Goal: Task Accomplishment & Management: Use online tool/utility

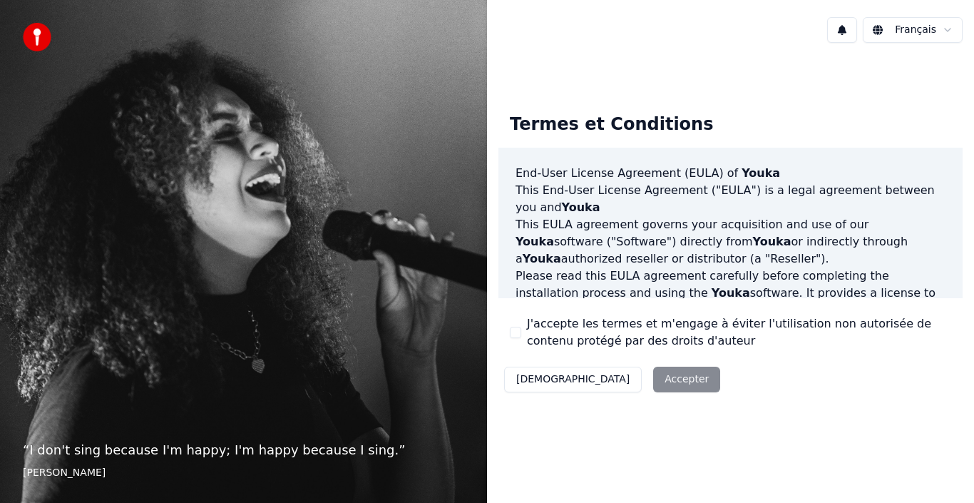
click at [515, 333] on button "J'accepte les termes et m'engage à éviter l'utilisation non autorisée de conten…" at bounding box center [515, 332] width 11 height 11
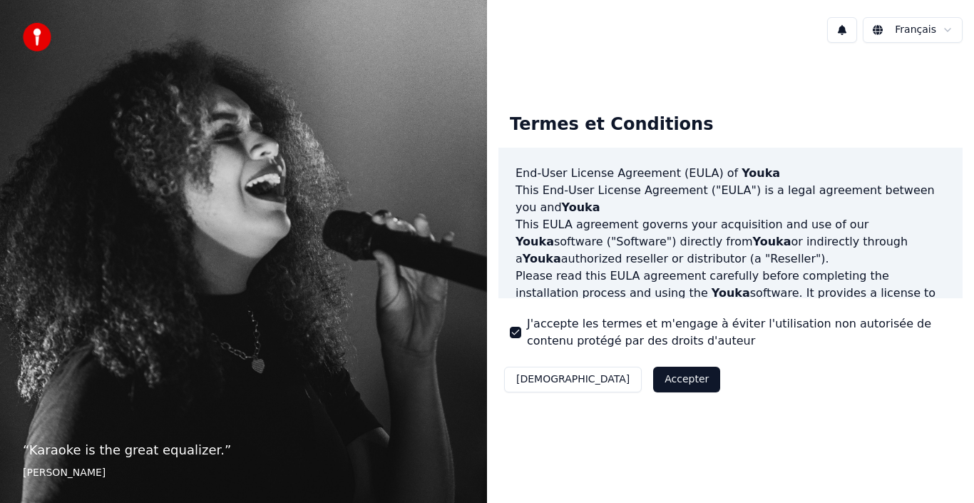
click at [653, 377] on button "Accepter" at bounding box center [686, 380] width 67 height 26
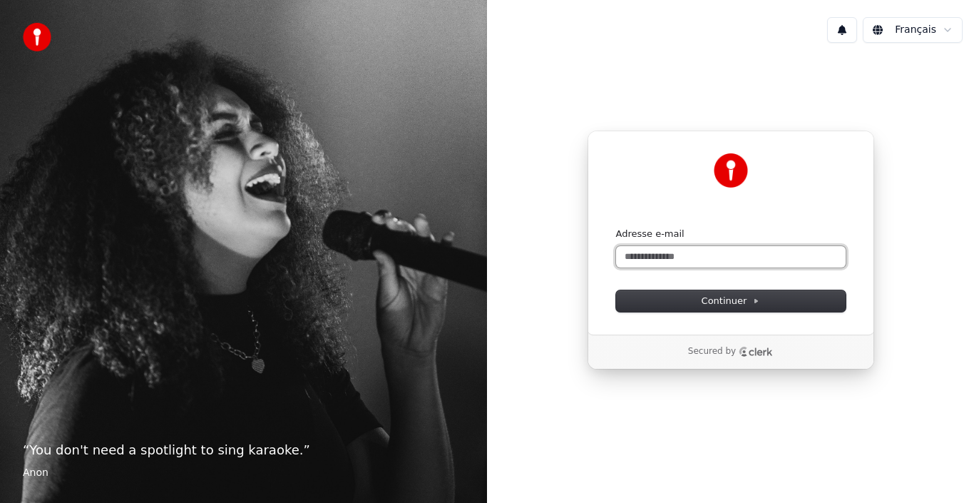
click at [677, 260] on input "Adresse e-mail" at bounding box center [731, 256] width 230 height 21
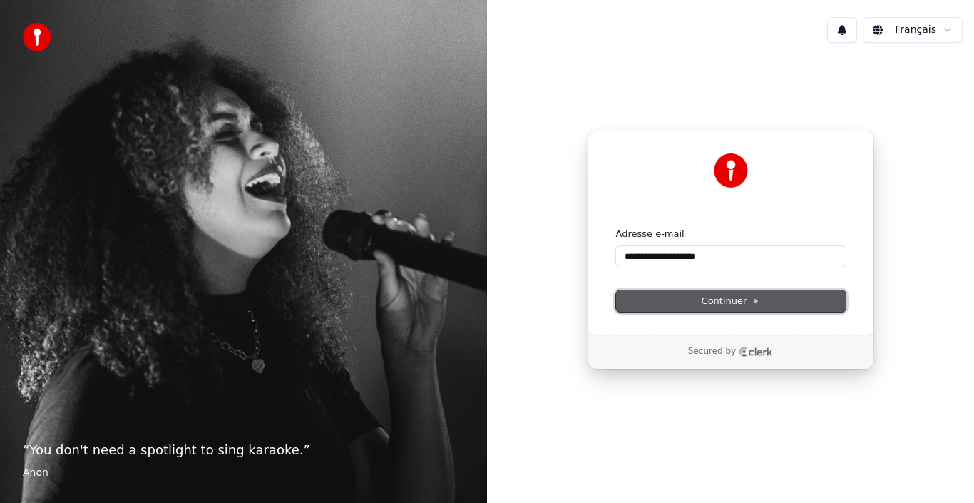
click at [749, 302] on span "Continuer" at bounding box center [731, 301] width 58 height 13
type input "**********"
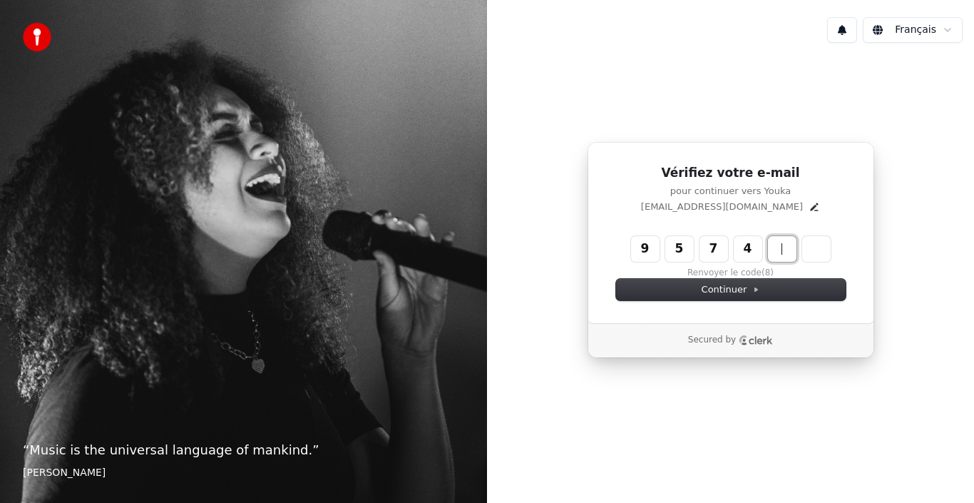
type input "******"
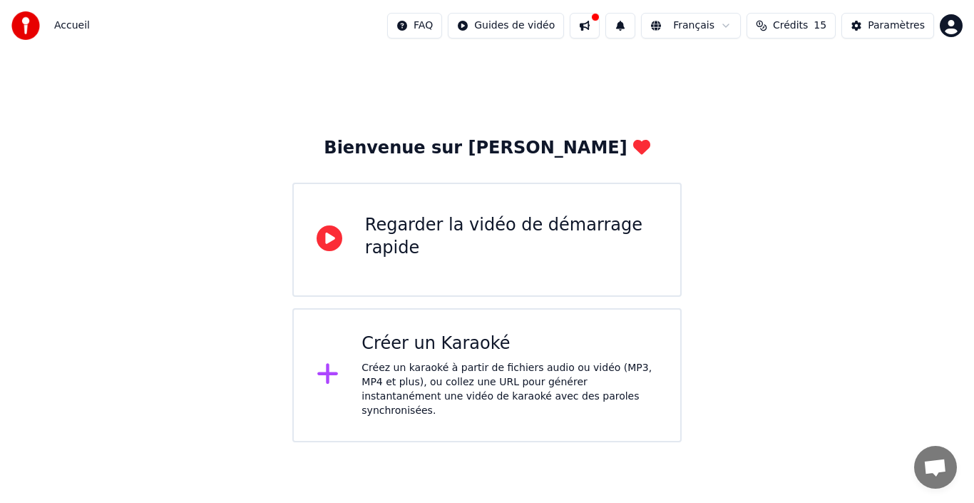
click at [385, 362] on div "Créez un karaoké à partir de fichiers audio ou vidéo (MP3, MP4 et plus), ou col…" at bounding box center [510, 389] width 296 height 57
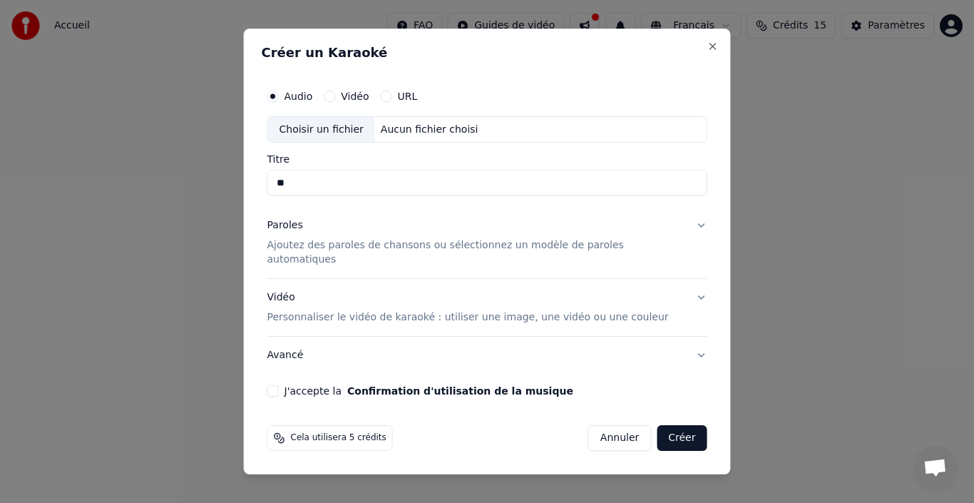
type input "*"
type input "**********"
click at [418, 250] on p "Ajoutez des paroles de chansons ou sélectionnez un modèle de paroles automatiqu…" at bounding box center [475, 253] width 417 height 29
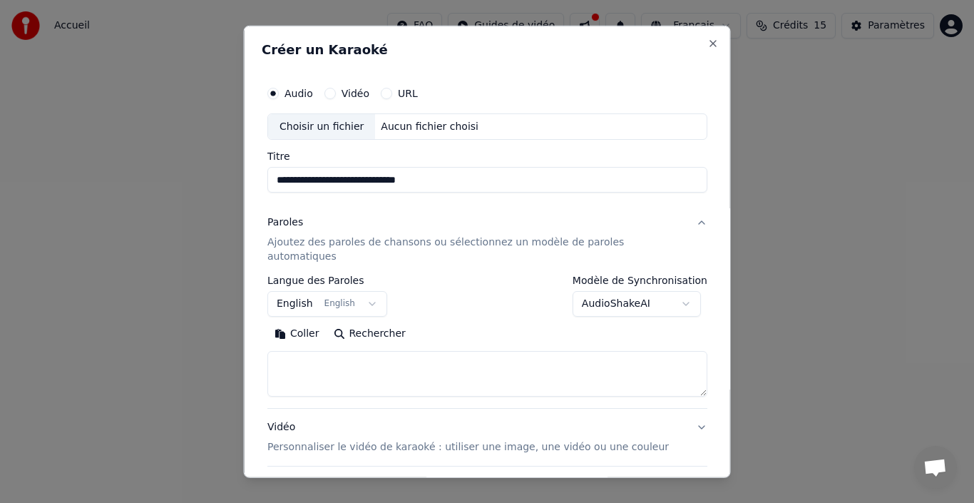
click at [344, 291] on button "English English" at bounding box center [327, 304] width 120 height 26
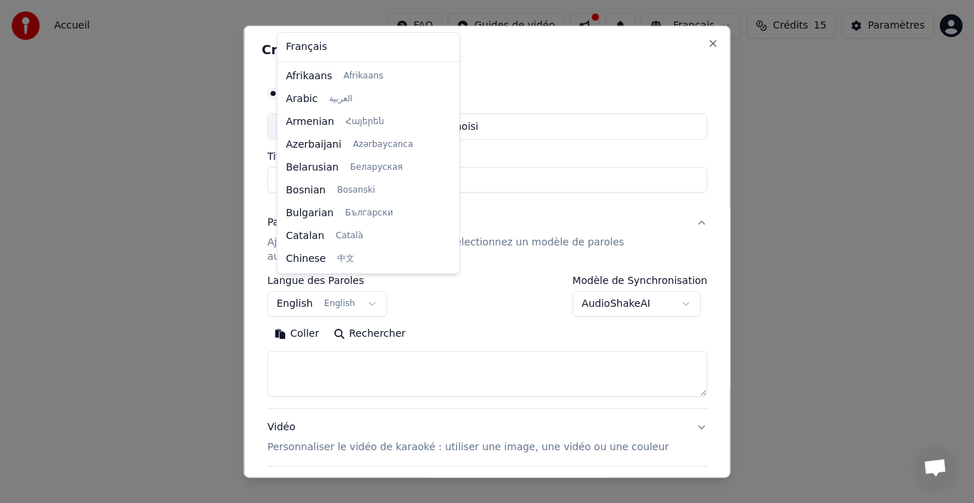
click at [371, 288] on body "**********" at bounding box center [487, 221] width 974 height 442
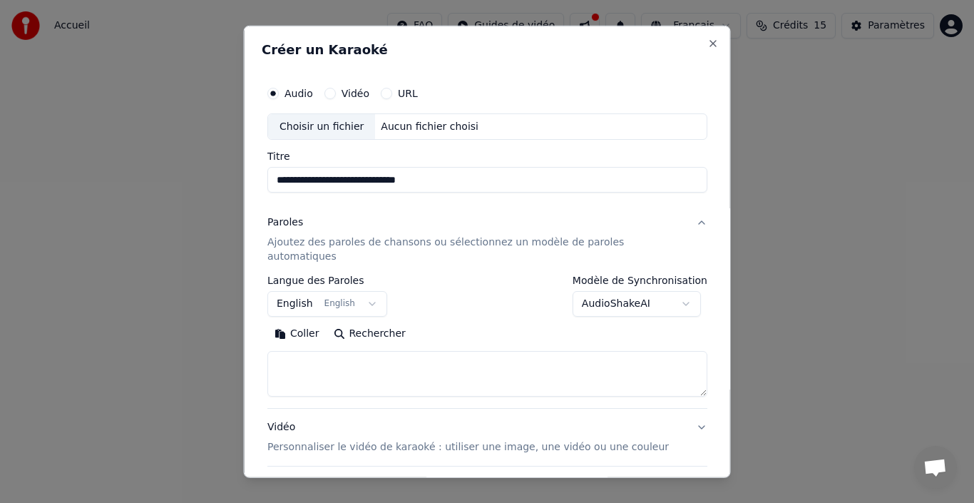
click at [371, 291] on button "English English" at bounding box center [327, 304] width 120 height 26
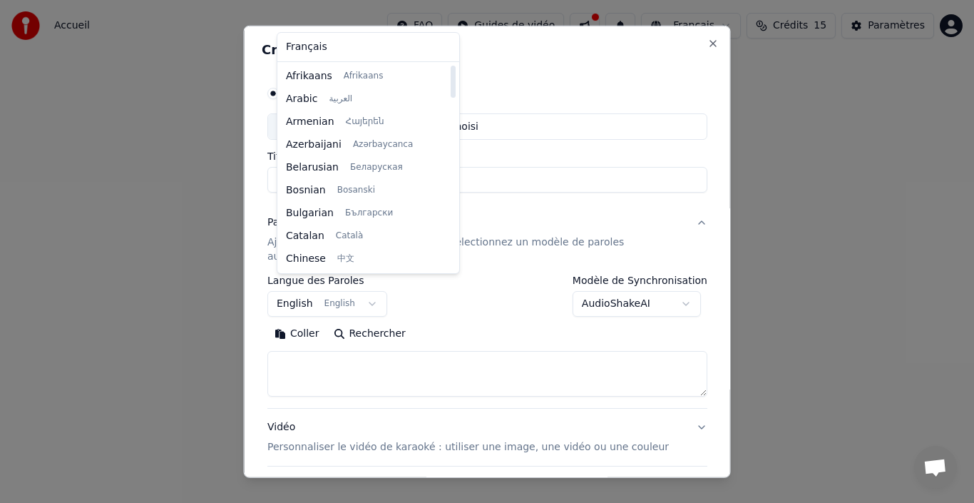
drag, startPoint x: 437, startPoint y: 141, endPoint x: 412, endPoint y: 58, distance: 87.1
click at [451, 66] on div at bounding box center [453, 82] width 5 height 32
select select "**"
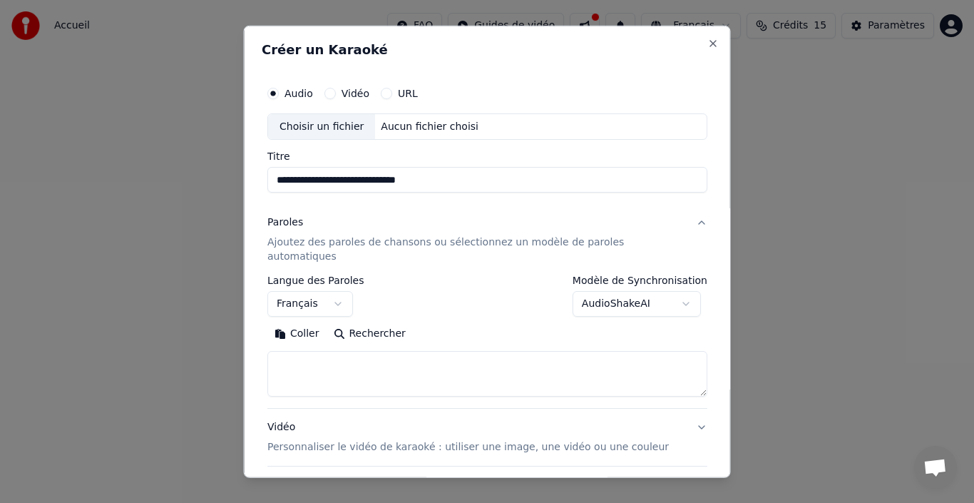
click at [670, 289] on body "**********" at bounding box center [487, 221] width 974 height 442
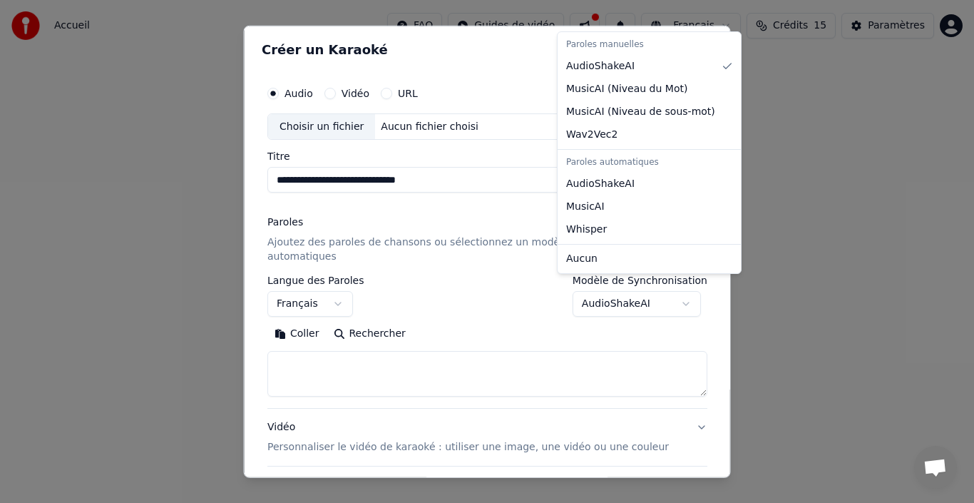
click at [635, 292] on body "**********" at bounding box center [487, 221] width 974 height 442
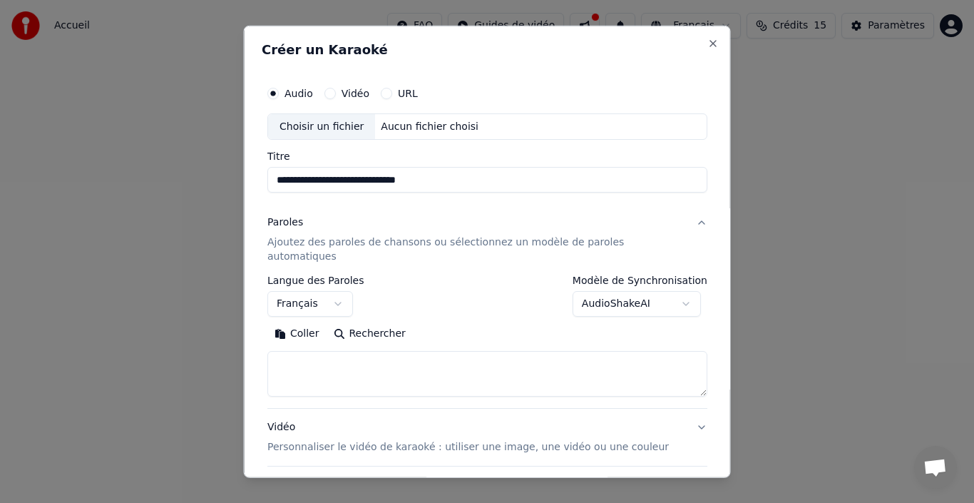
click at [363, 322] on button "Rechercher" at bounding box center [369, 333] width 86 height 23
click at [305, 352] on textarea at bounding box center [487, 374] width 440 height 46
paste textarea "**********"
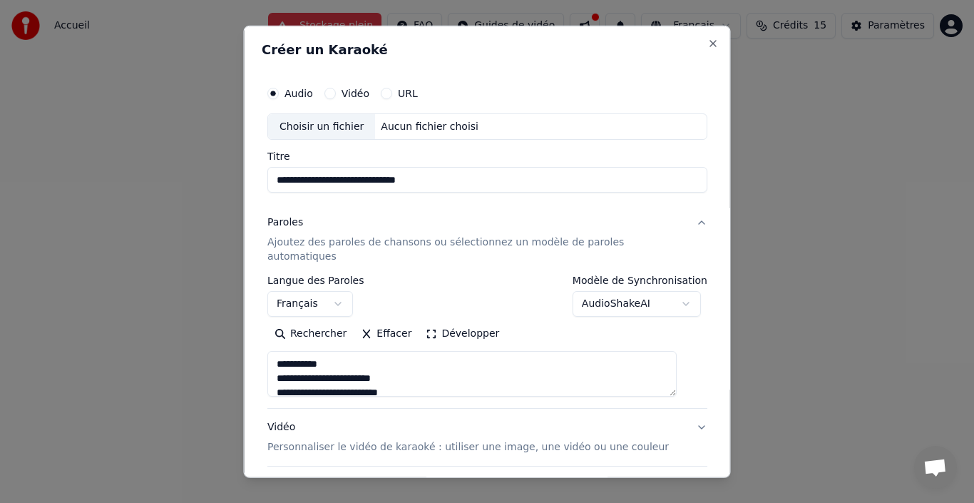
drag, startPoint x: 342, startPoint y: 352, endPoint x: 252, endPoint y: 343, distance: 91.0
click at [252, 343] on body "**********" at bounding box center [487, 221] width 974 height 442
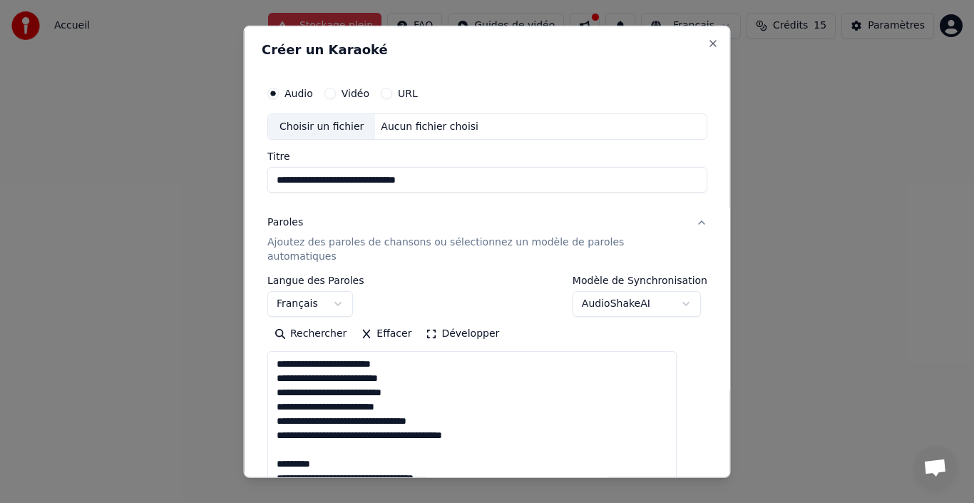
drag, startPoint x: 682, startPoint y: 377, endPoint x: 695, endPoint y: 479, distance: 102.9
click at [695, 442] on body "**********" at bounding box center [487, 221] width 974 height 442
drag, startPoint x: 349, startPoint y: 449, endPoint x: 254, endPoint y: 448, distance: 94.9
click at [254, 448] on div "**********" at bounding box center [487, 251] width 487 height 453
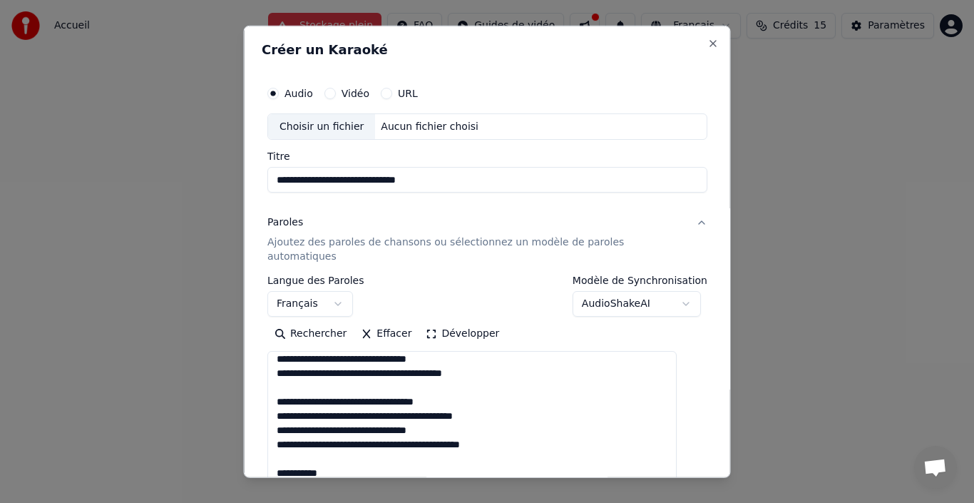
scroll to position [71, 0]
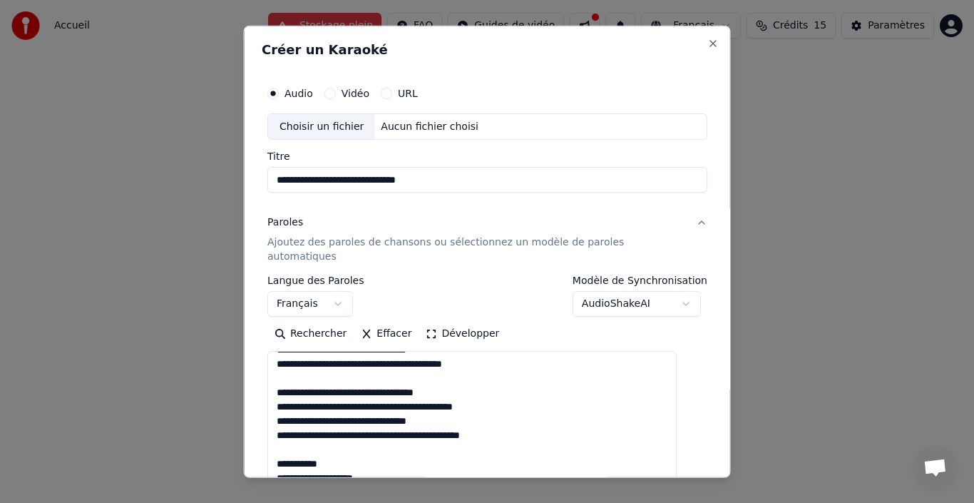
drag, startPoint x: 339, startPoint y: 448, endPoint x: 246, endPoint y: 448, distance: 92.7
click at [246, 442] on body "**********" at bounding box center [487, 221] width 974 height 442
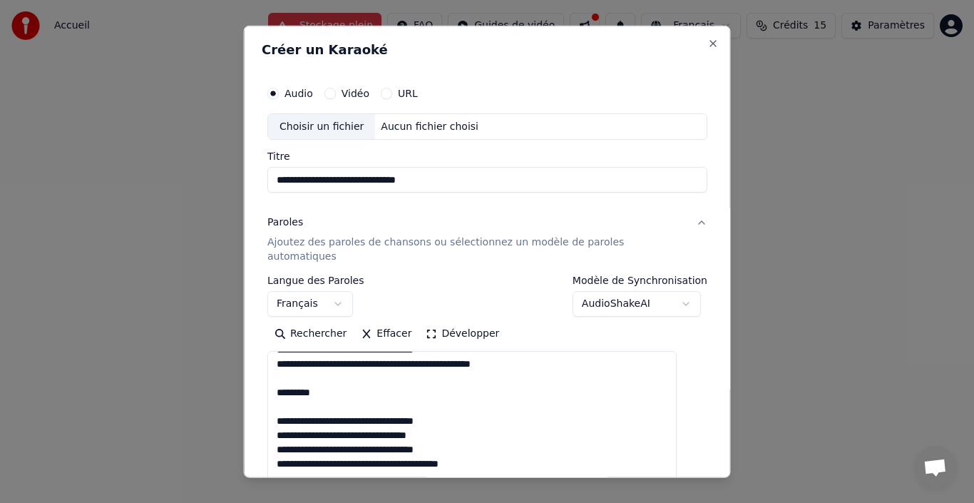
scroll to position [6, 0]
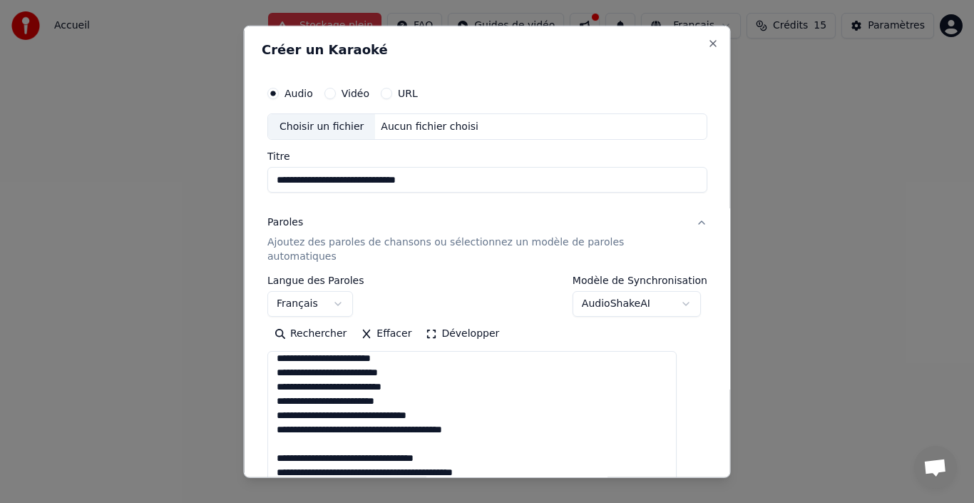
click at [309, 432] on textarea at bounding box center [471, 425] width 409 height 148
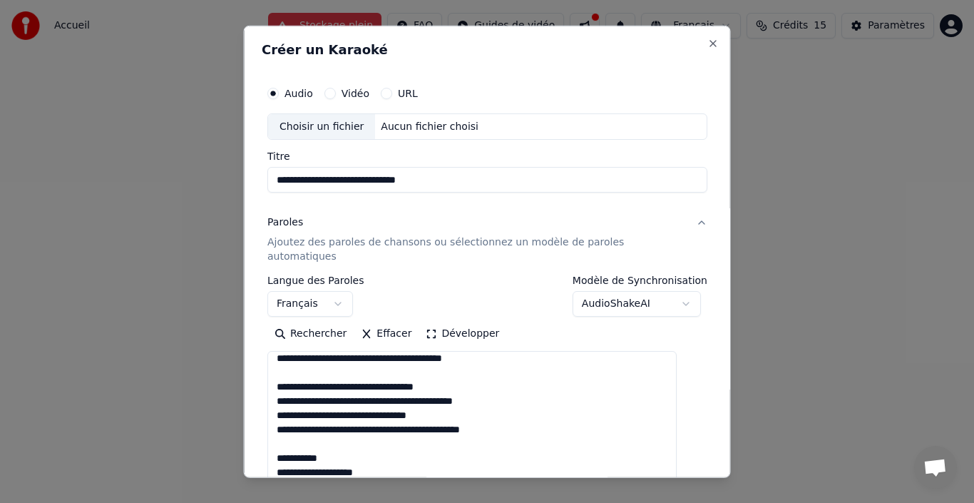
drag, startPoint x: 341, startPoint y: 444, endPoint x: 282, endPoint y: 441, distance: 58.5
click at [284, 441] on textarea at bounding box center [471, 425] width 409 height 148
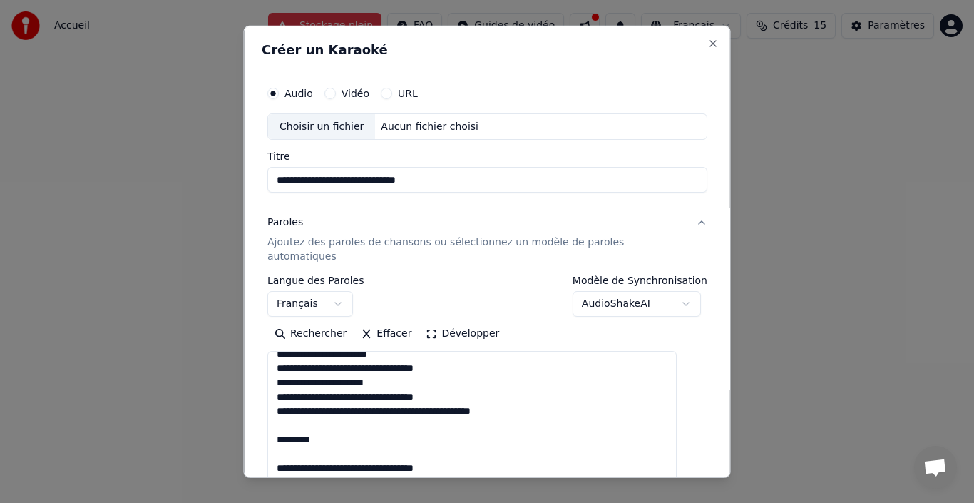
scroll to position [220, 0]
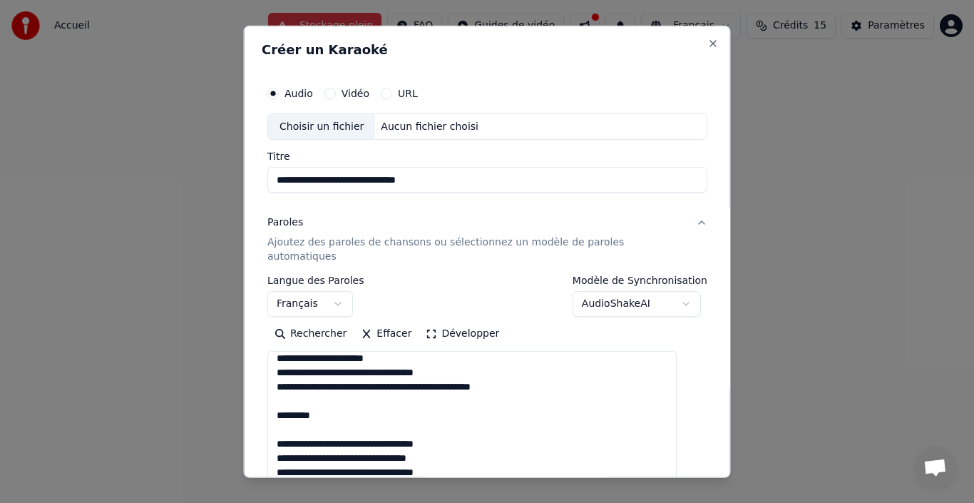
drag, startPoint x: 316, startPoint y: 419, endPoint x: 275, endPoint y: 404, distance: 44.0
click at [275, 403] on div "**********" at bounding box center [487, 353] width 451 height 561
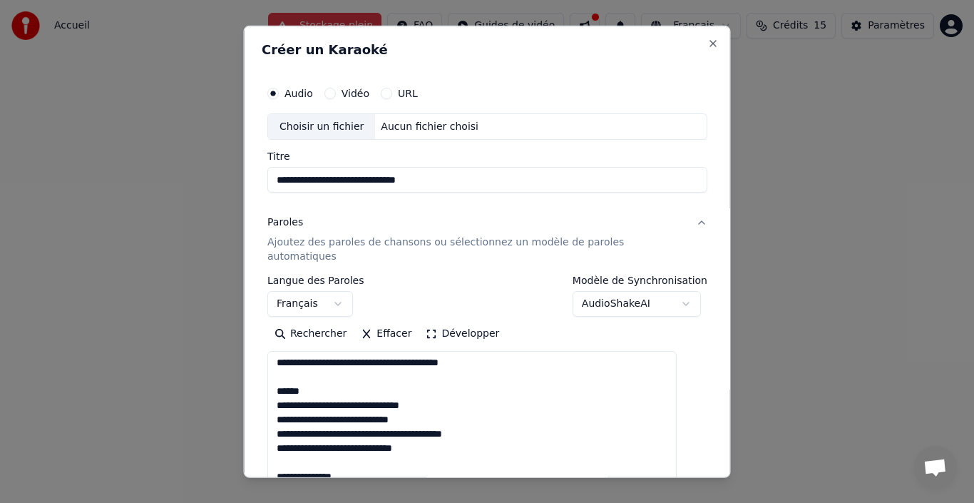
scroll to position [291, 0]
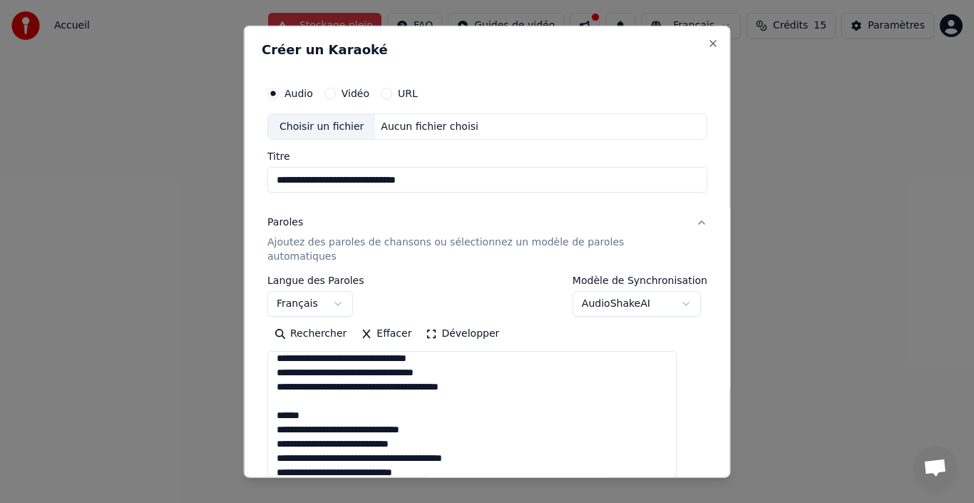
drag, startPoint x: 314, startPoint y: 404, endPoint x: 287, endPoint y: 401, distance: 27.2
click at [287, 401] on textarea at bounding box center [471, 425] width 409 height 148
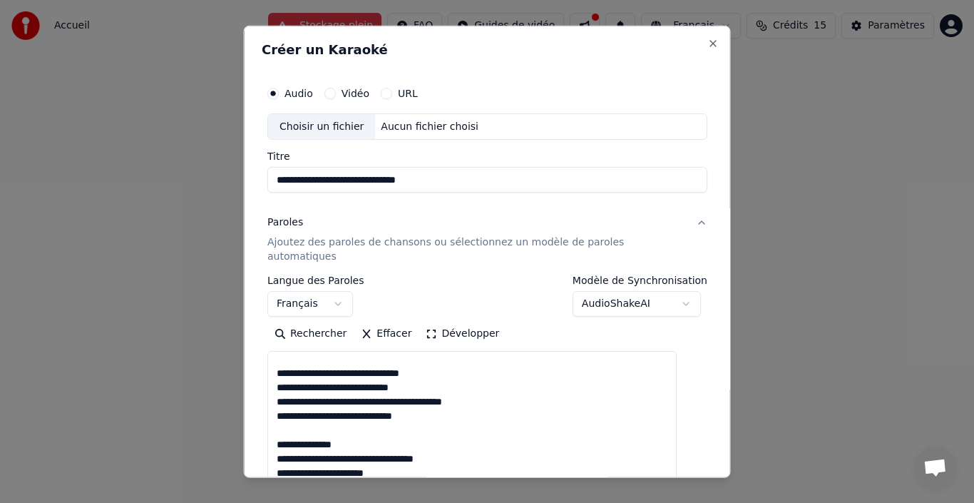
scroll to position [349, 0]
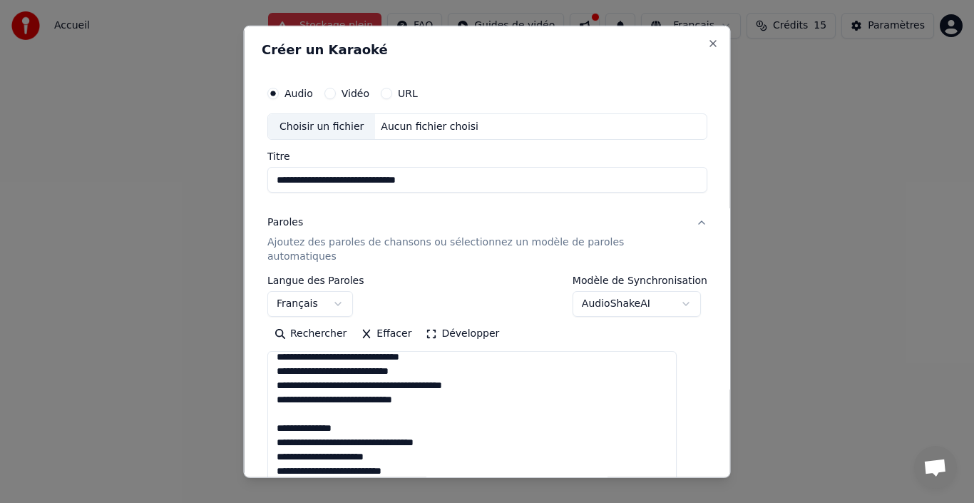
drag, startPoint x: 319, startPoint y: 412, endPoint x: 280, endPoint y: 411, distance: 39.2
click at [280, 411] on textarea at bounding box center [471, 425] width 409 height 148
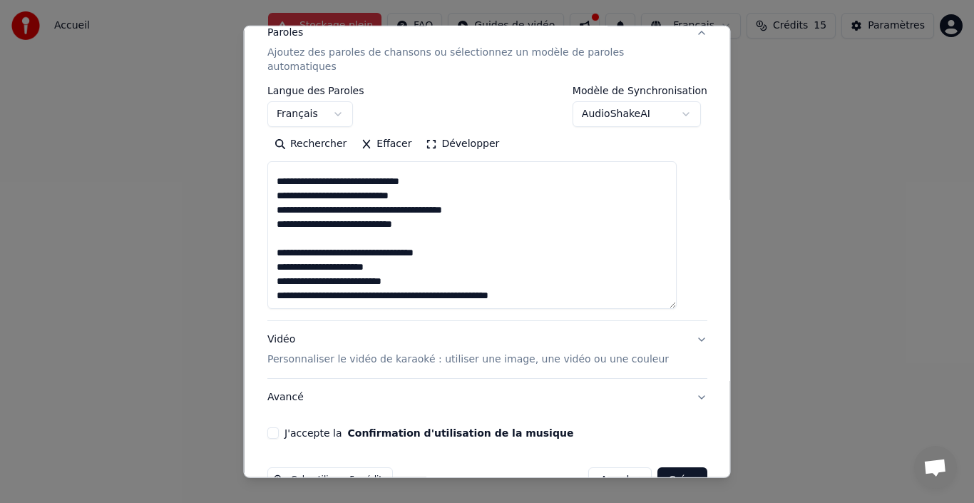
scroll to position [214, 0]
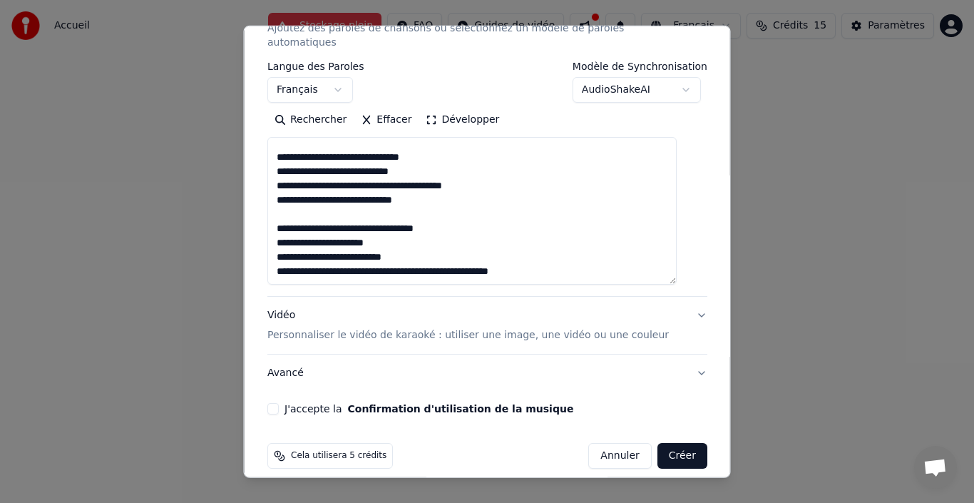
type textarea "**********"
click at [279, 403] on button "J'accepte la Confirmation d'utilisation de la musique" at bounding box center [272, 408] width 11 height 11
click at [679, 358] on button "Avancé" at bounding box center [487, 372] width 440 height 37
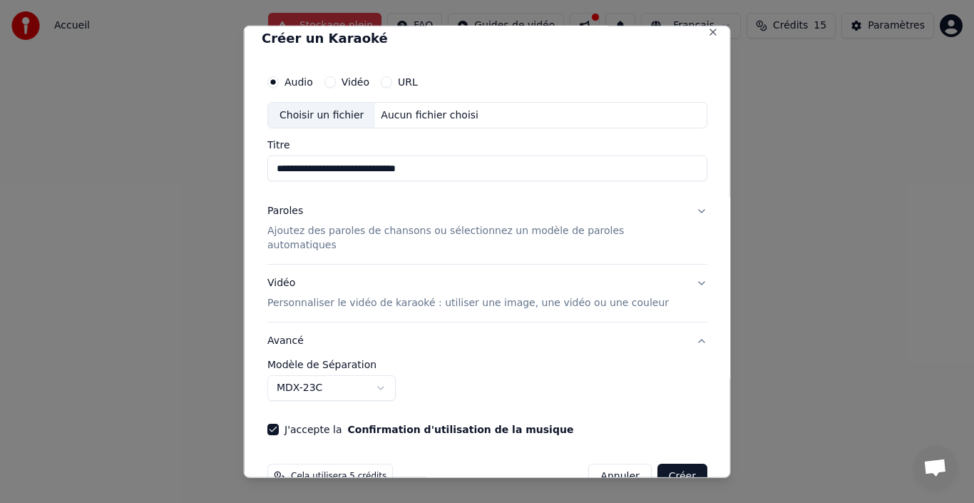
scroll to position [0, 0]
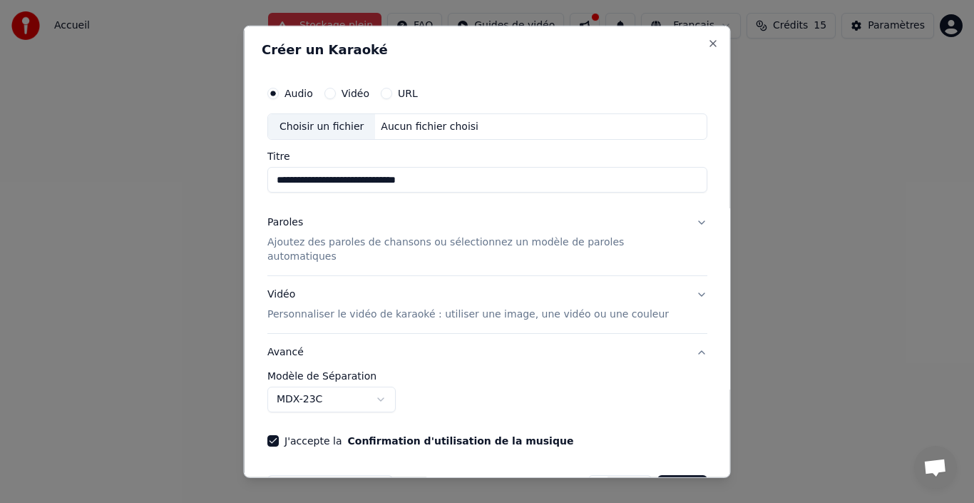
click at [410, 126] on div "Aucun fichier choisi" at bounding box center [429, 126] width 109 height 14
type input "**********"
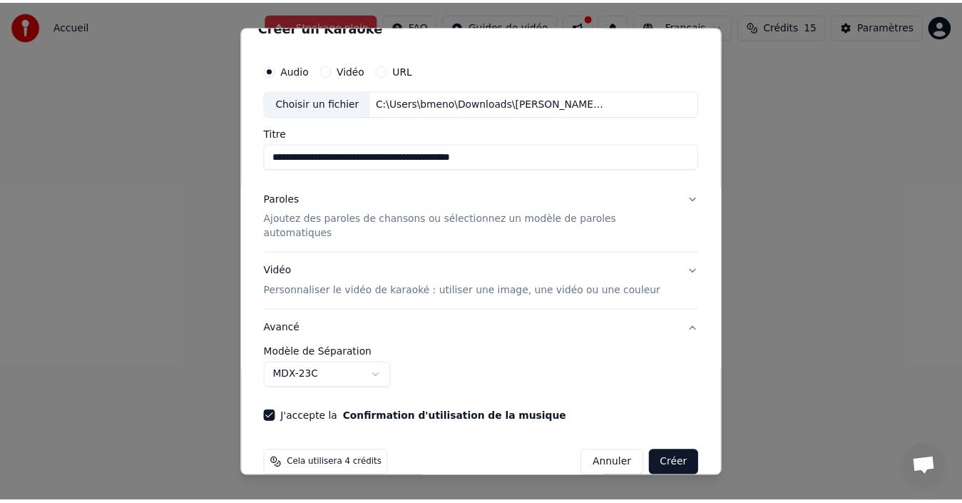
scroll to position [32, 0]
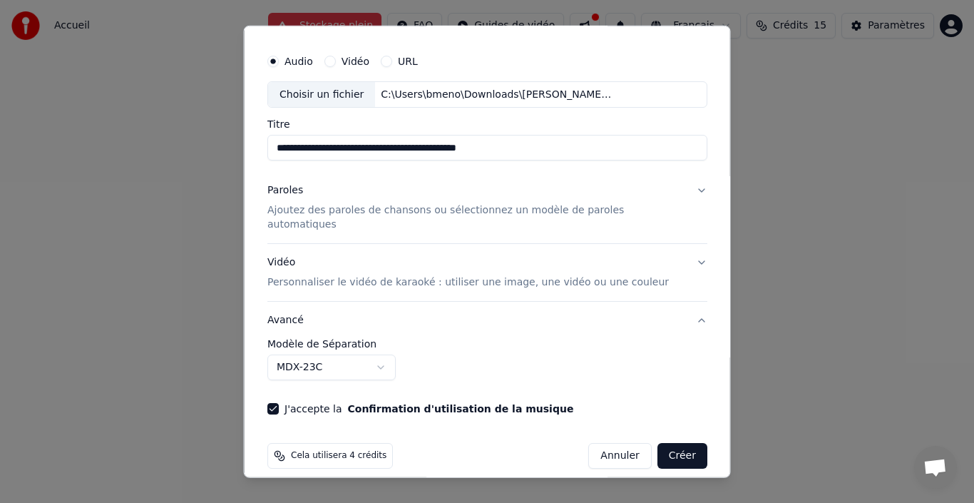
click at [669, 446] on button "Créer" at bounding box center [682, 456] width 50 height 26
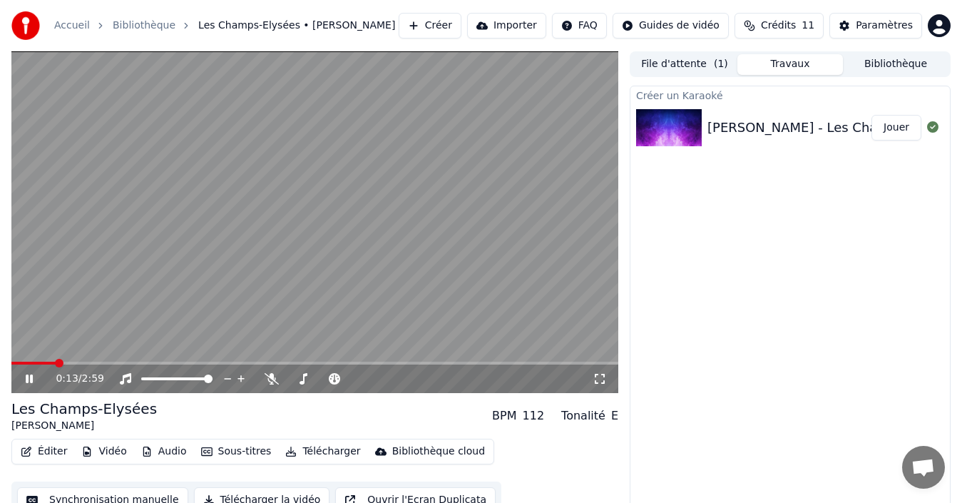
scroll to position [16, 0]
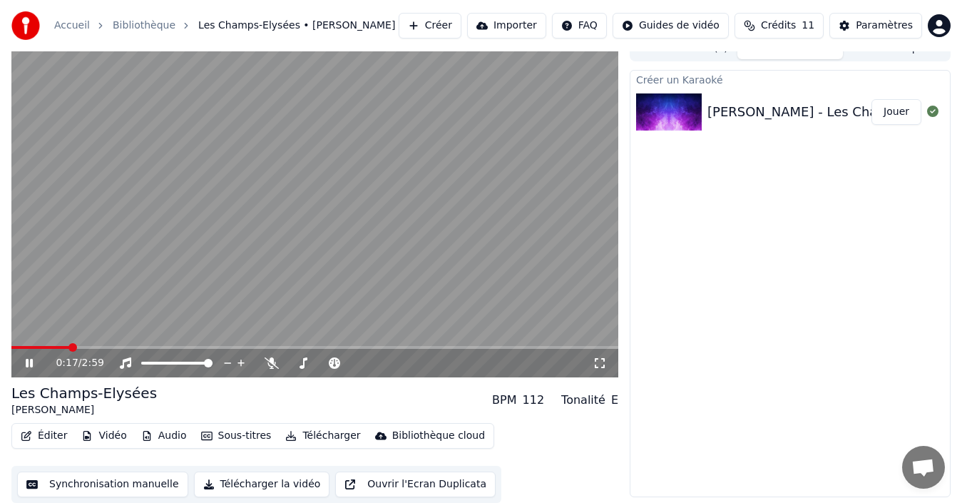
click at [27, 362] on icon at bounding box center [29, 363] width 7 height 9
click at [11, 352] on span at bounding box center [15, 347] width 9 height 9
click at [30, 362] on icon at bounding box center [29, 363] width 9 height 10
click at [600, 364] on icon at bounding box center [600, 362] width 14 height 11
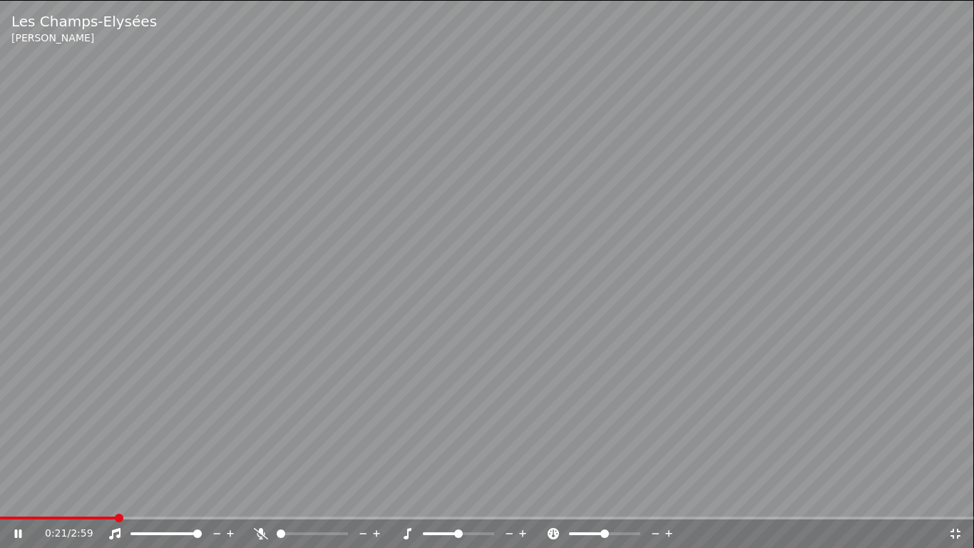
click at [19, 502] on icon at bounding box center [18, 533] width 7 height 9
click at [0, 502] on span at bounding box center [4, 517] width 9 height 9
click at [953, 502] on icon at bounding box center [956, 533] width 10 height 10
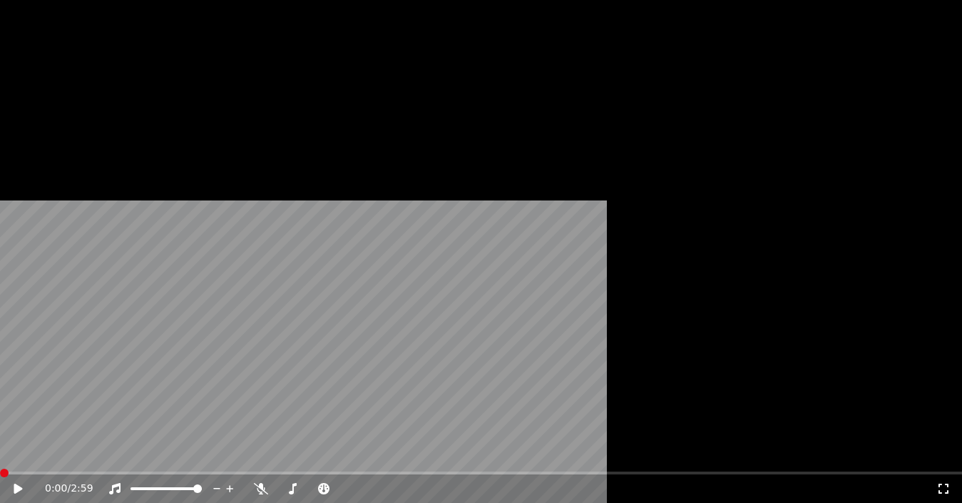
scroll to position [16, 0]
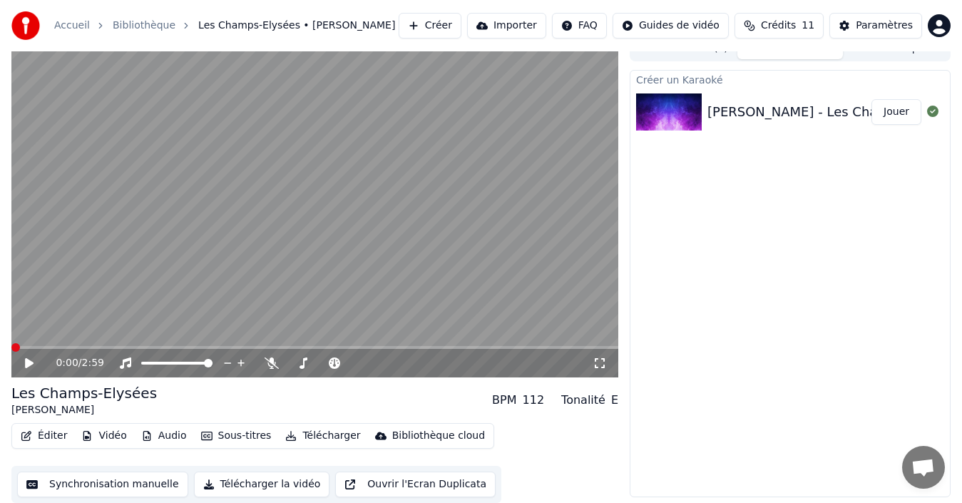
click at [103, 483] on button "Synchronisation manuelle" at bounding box center [102, 484] width 171 height 26
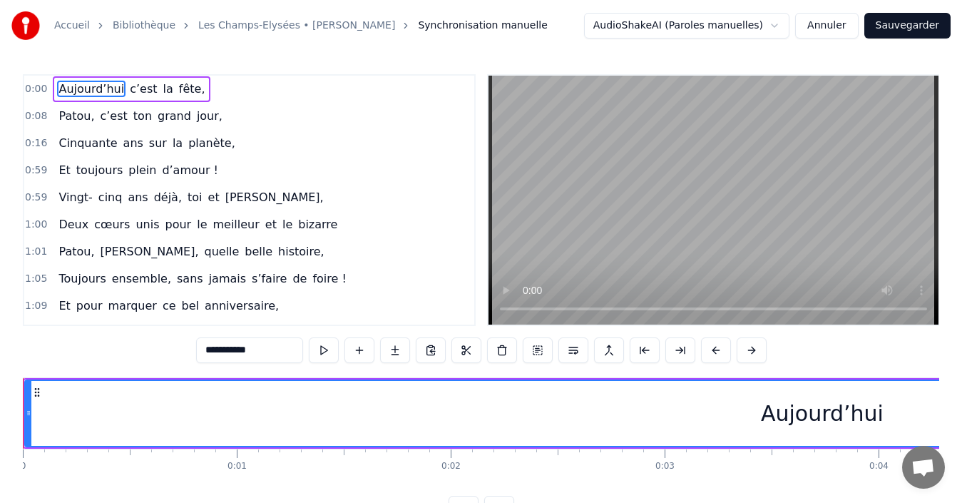
click at [39, 116] on span "0:08" at bounding box center [36, 116] width 22 height 14
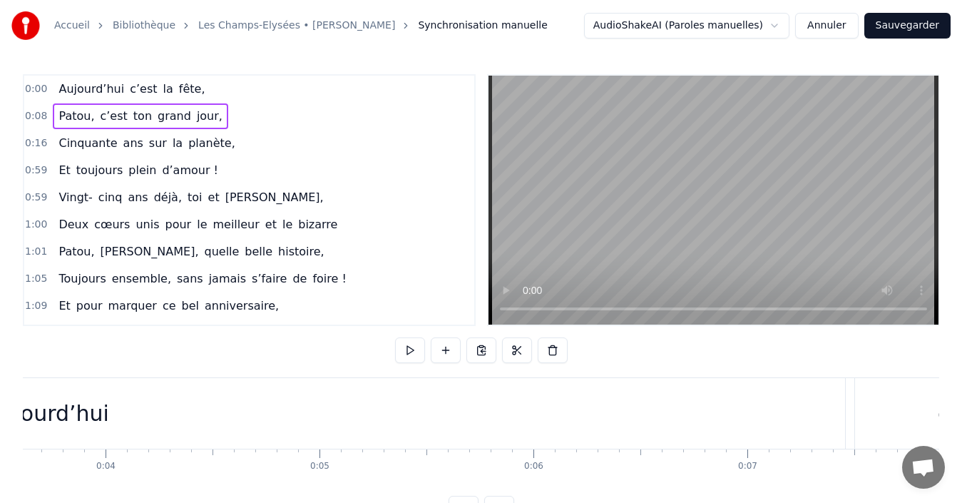
click at [41, 117] on span "0:08" at bounding box center [36, 116] width 22 height 14
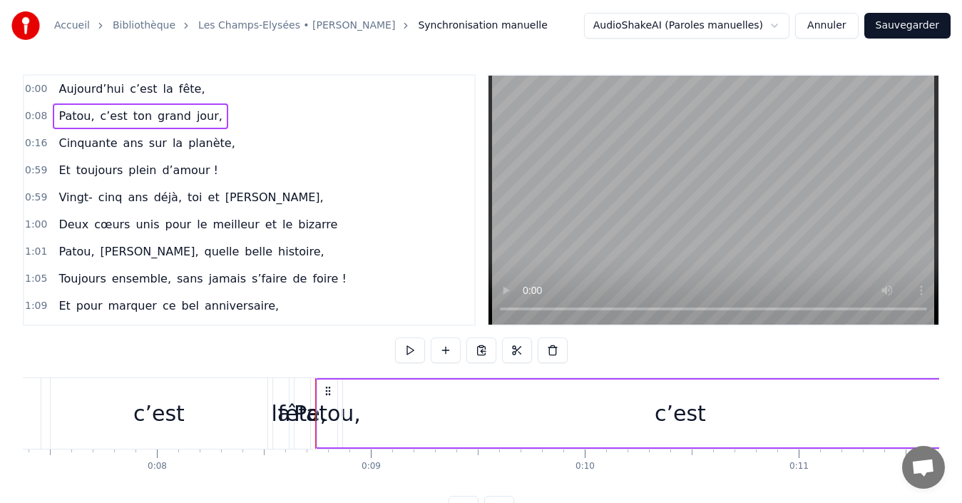
scroll to position [0, 1798]
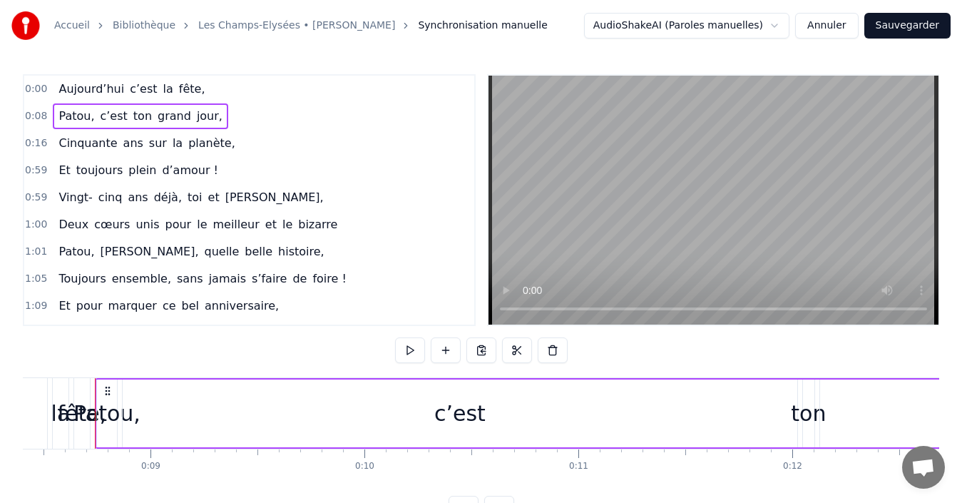
click at [67, 89] on span "Aujourd’hui" at bounding box center [91, 89] width 68 height 16
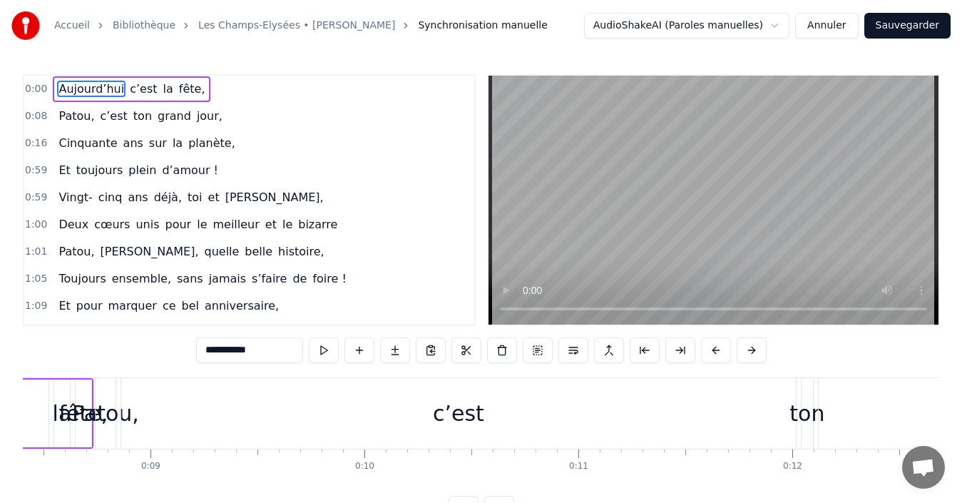
click at [37, 90] on span "0:00" at bounding box center [36, 89] width 22 height 14
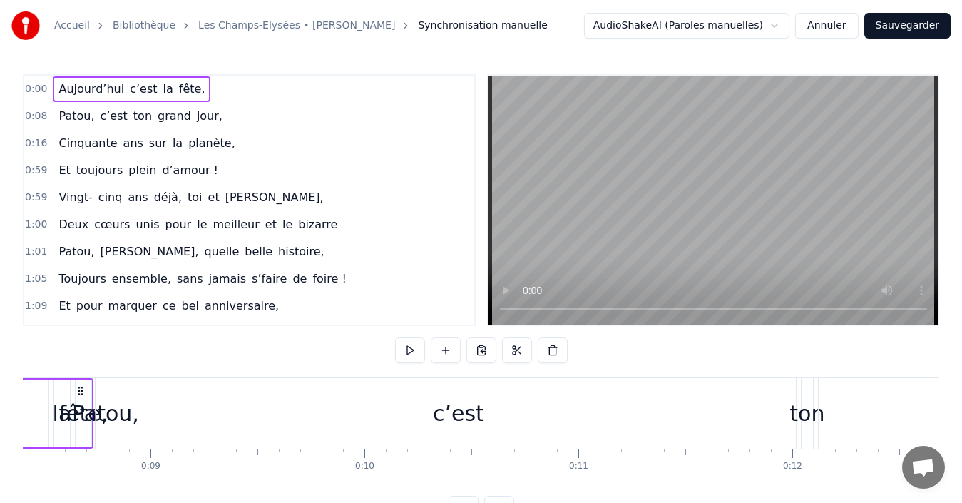
click at [59, 92] on span "Aujourd’hui" at bounding box center [91, 89] width 68 height 16
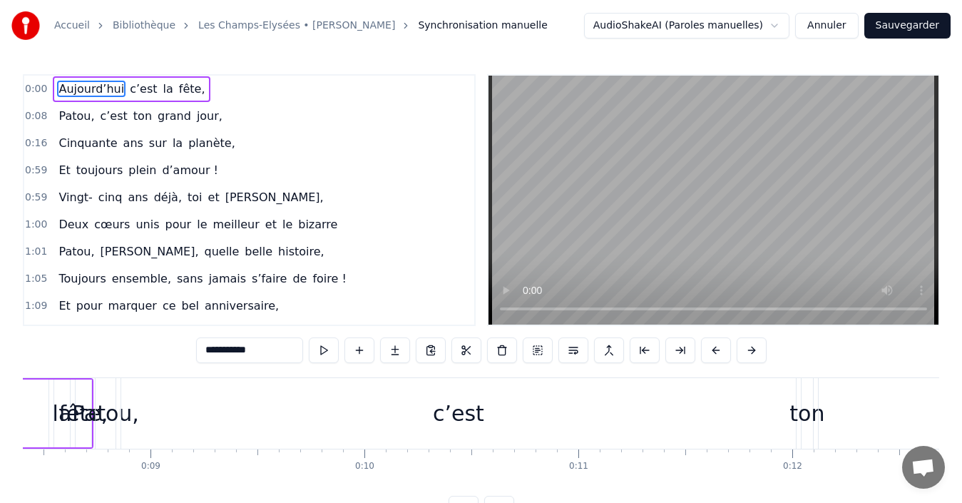
scroll to position [0, 0]
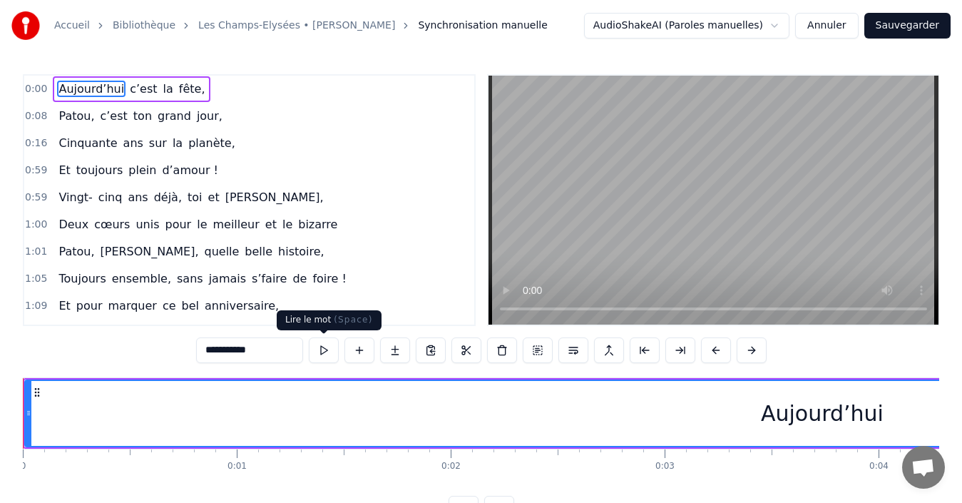
click at [322, 349] on button at bounding box center [324, 350] width 30 height 26
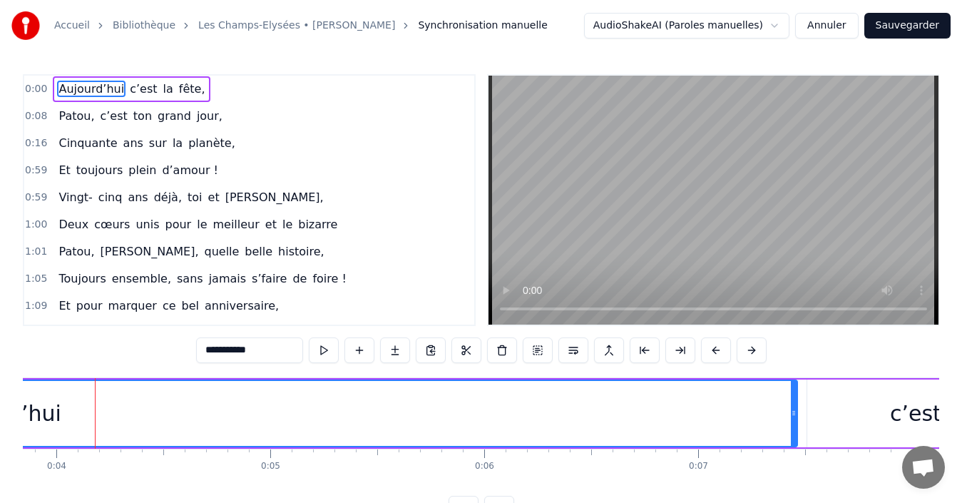
scroll to position [0, 21]
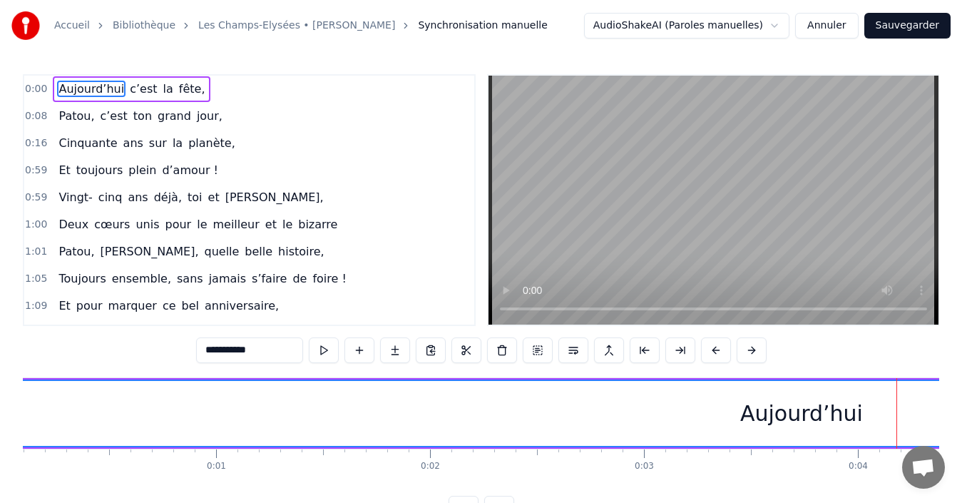
click at [178, 90] on span "fête," at bounding box center [192, 89] width 29 height 16
type input "*****"
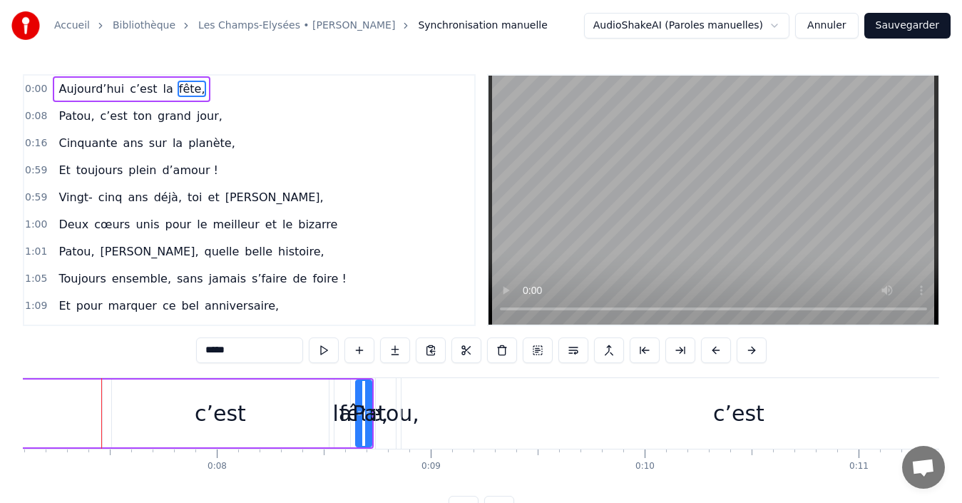
scroll to position [0, 1524]
click at [346, 419] on div "fête," at bounding box center [357, 413] width 49 height 32
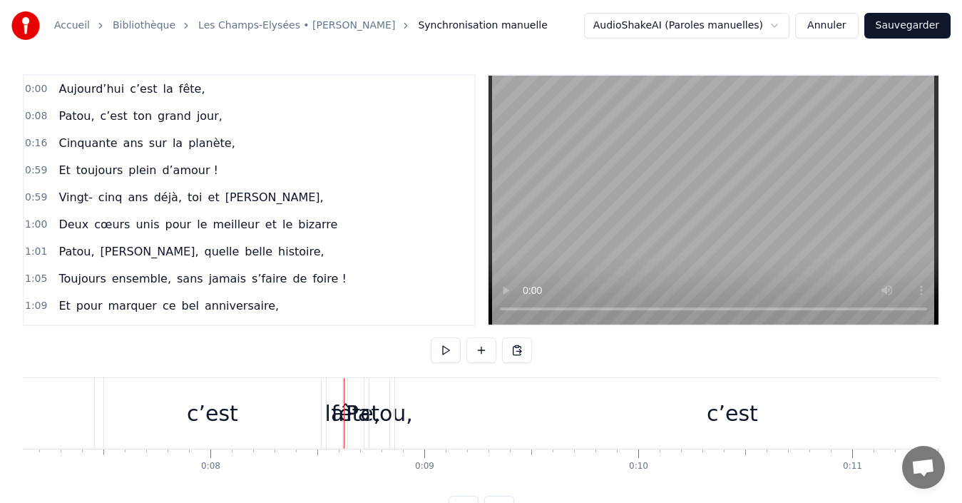
click at [217, 426] on div "c’est" at bounding box center [212, 413] width 51 height 32
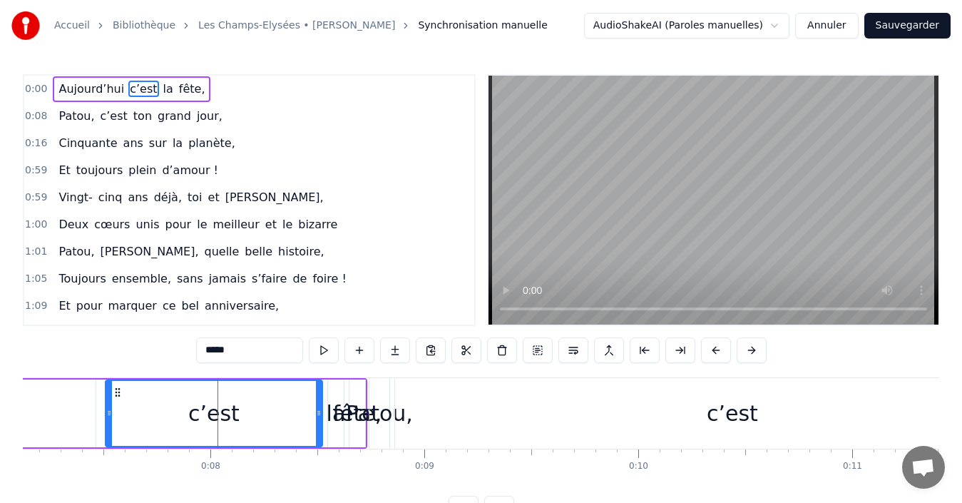
scroll to position [0, 0]
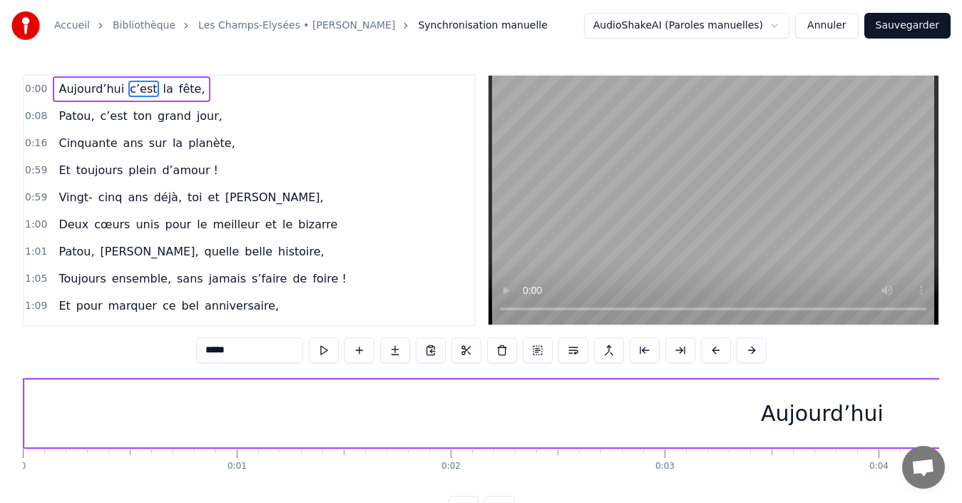
click at [57, 90] on span "Aujourd’hui" at bounding box center [91, 89] width 68 height 16
type input "**********"
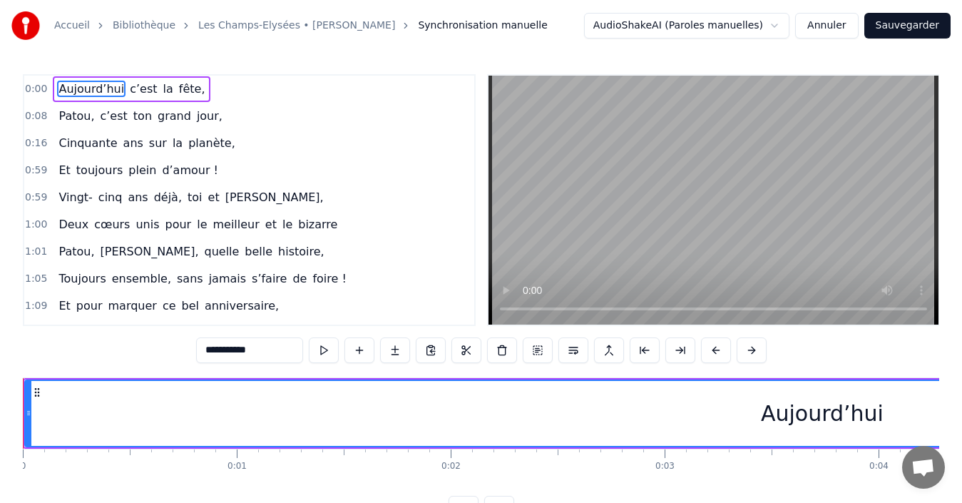
click at [57, 87] on span "Aujourd’hui" at bounding box center [91, 89] width 68 height 16
click at [57, 88] on span "Aujourd’hui" at bounding box center [91, 89] width 68 height 16
click at [61, 91] on span "Aujourd’hui" at bounding box center [91, 89] width 68 height 16
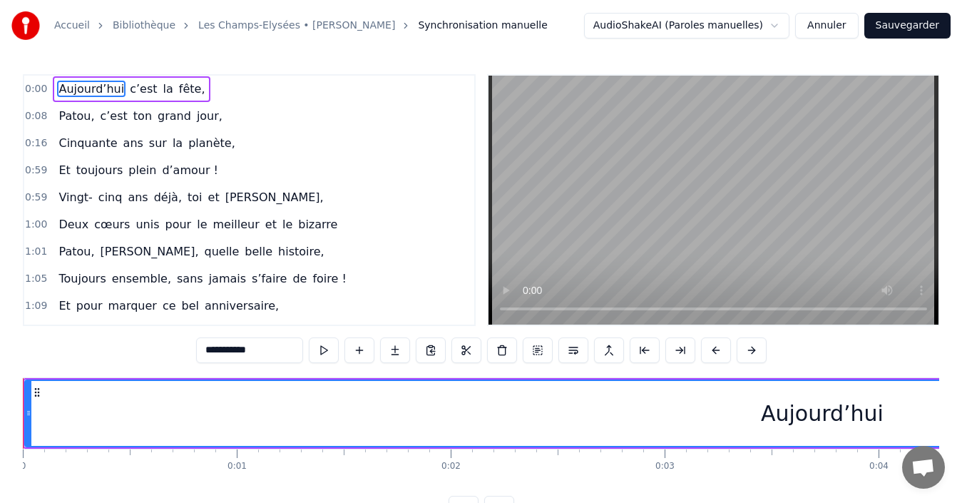
click at [772, 411] on div "Aujourd’hui" at bounding box center [822, 413] width 123 height 32
click at [40, 402] on div "Aujourd’hui" at bounding box center [822, 413] width 1593 height 65
click at [41, 402] on div "Aujourd’hui" at bounding box center [822, 413] width 1593 height 65
click at [389, 348] on button at bounding box center [395, 350] width 30 height 26
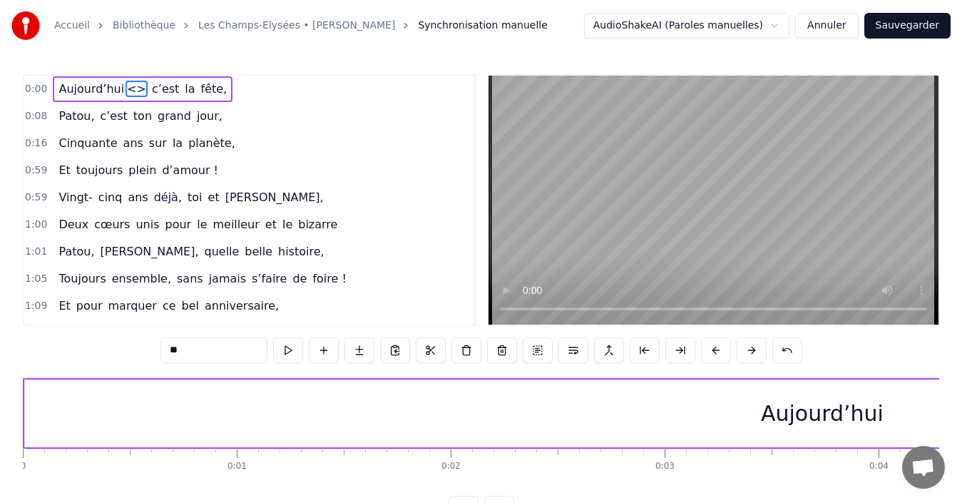
click at [76, 406] on div "Aujourd’hui" at bounding box center [822, 413] width 1595 height 68
type input "**********"
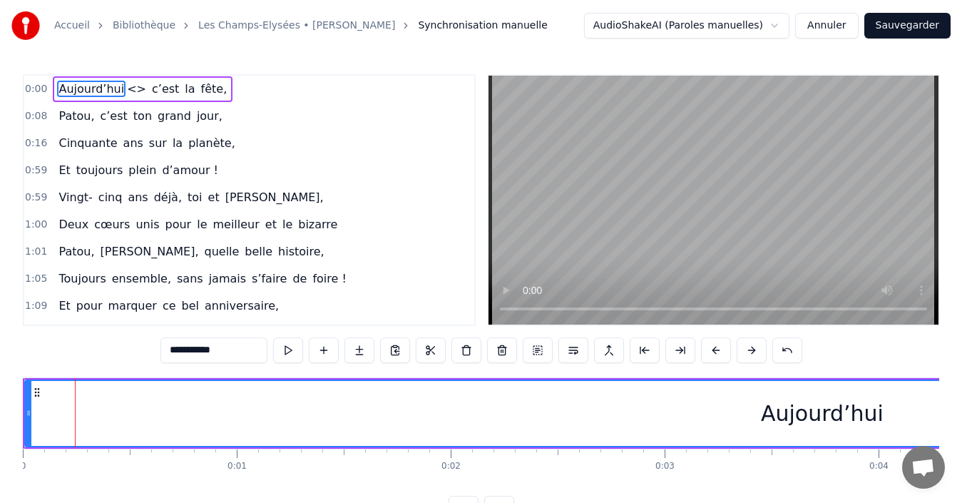
click at [57, 401] on div "Aujourd’hui" at bounding box center [822, 413] width 1593 height 65
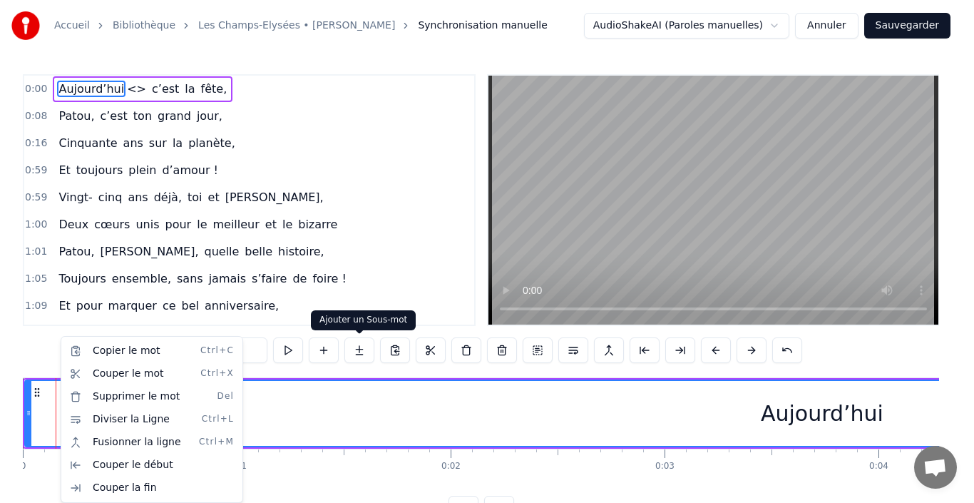
click at [348, 396] on div "Aujourd’hui" at bounding box center [822, 413] width 1593 height 65
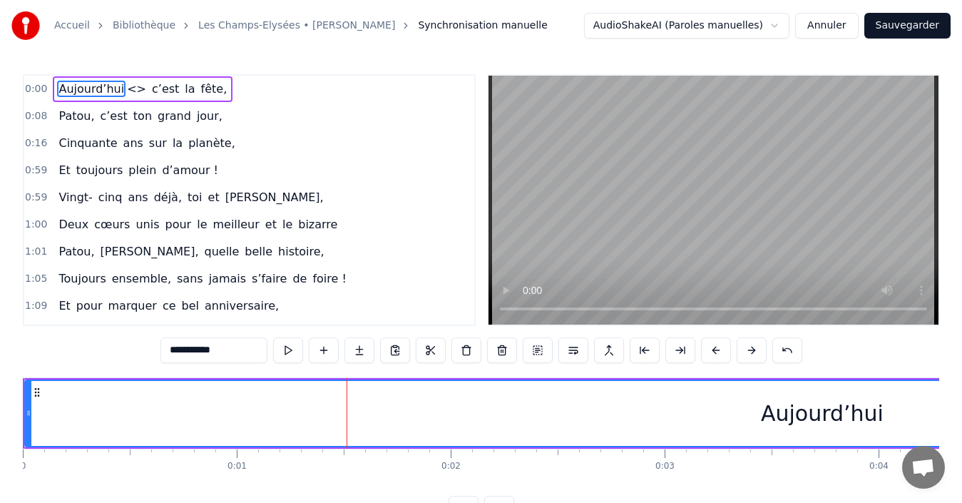
click at [39, 400] on div "Aujourd’hui" at bounding box center [822, 413] width 1593 height 65
click at [36, 392] on circle at bounding box center [35, 391] width 1 height 1
click at [322, 348] on button at bounding box center [324, 350] width 30 height 26
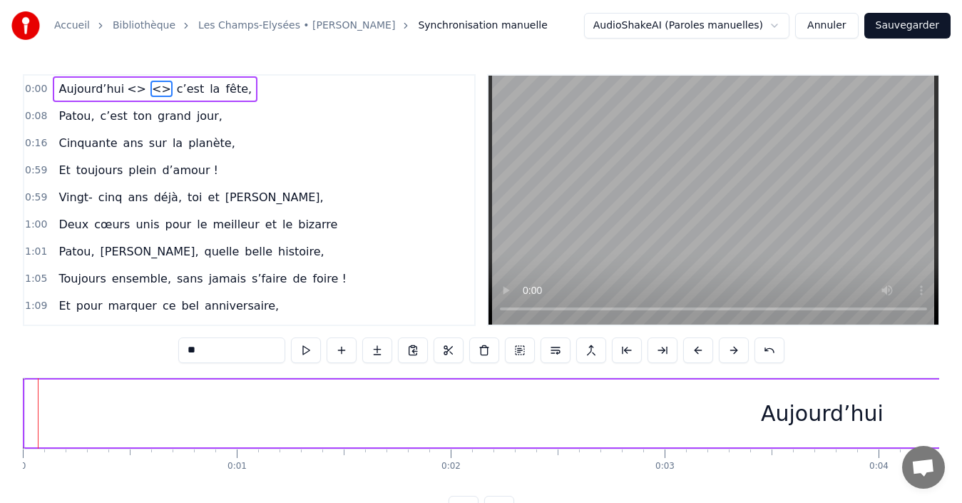
click at [60, 406] on div "Aujourd’hui" at bounding box center [822, 413] width 1595 height 68
type input "**********"
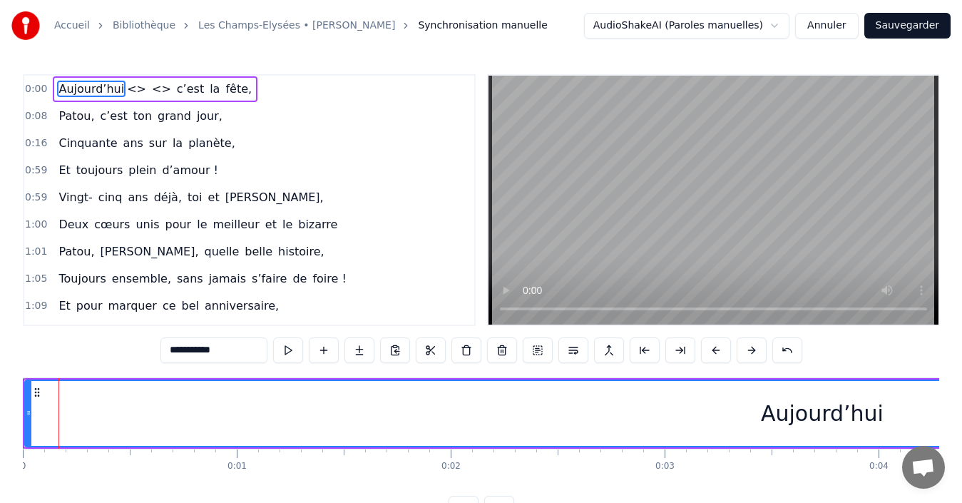
click at [51, 401] on div "Aujourd’hui" at bounding box center [822, 413] width 1593 height 65
click at [326, 352] on button at bounding box center [324, 350] width 30 height 26
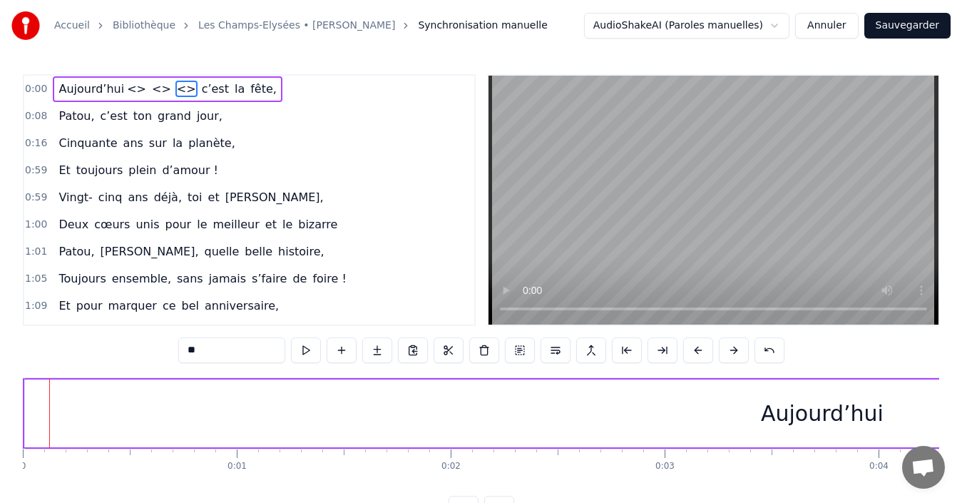
click at [177, 90] on div "Aujourd’hui <> <> <> c’est la fête," at bounding box center [167, 89] width 229 height 26
click at [126, 91] on span "<>" at bounding box center [137, 89] width 22 height 16
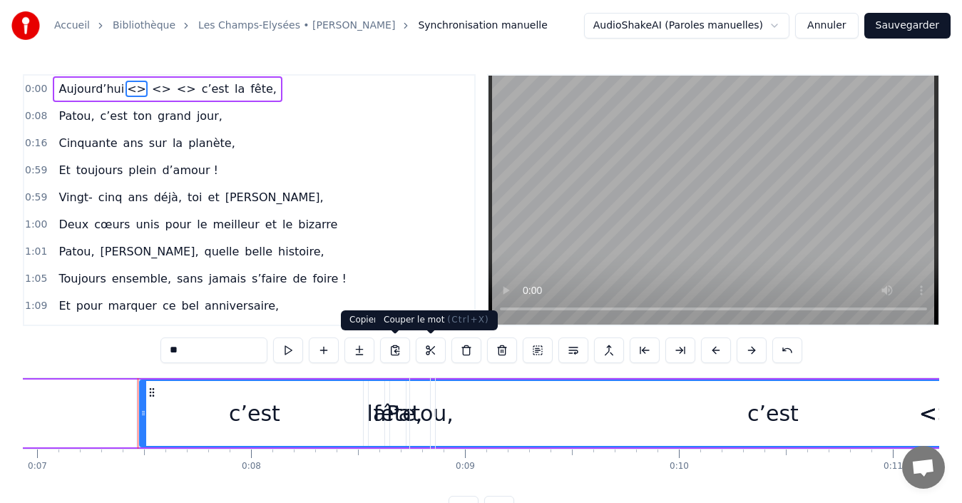
scroll to position [0, 1526]
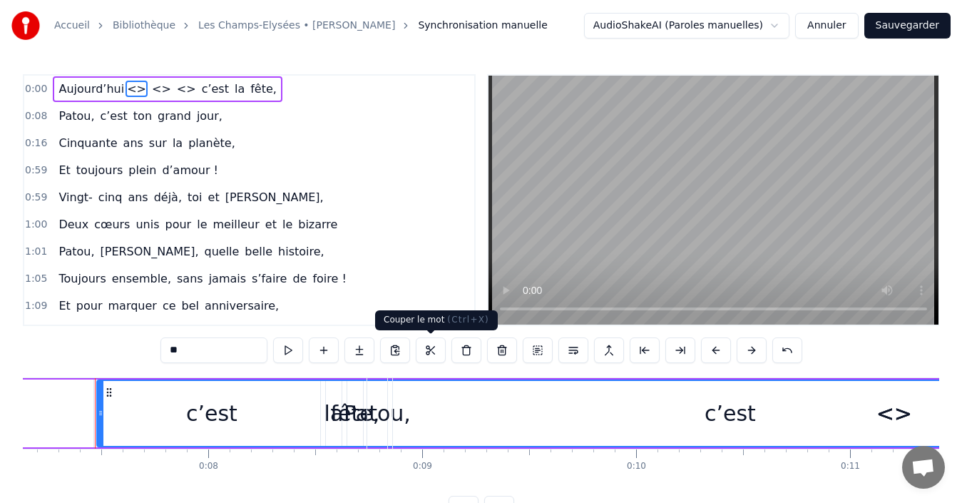
click at [429, 351] on button at bounding box center [431, 350] width 30 height 26
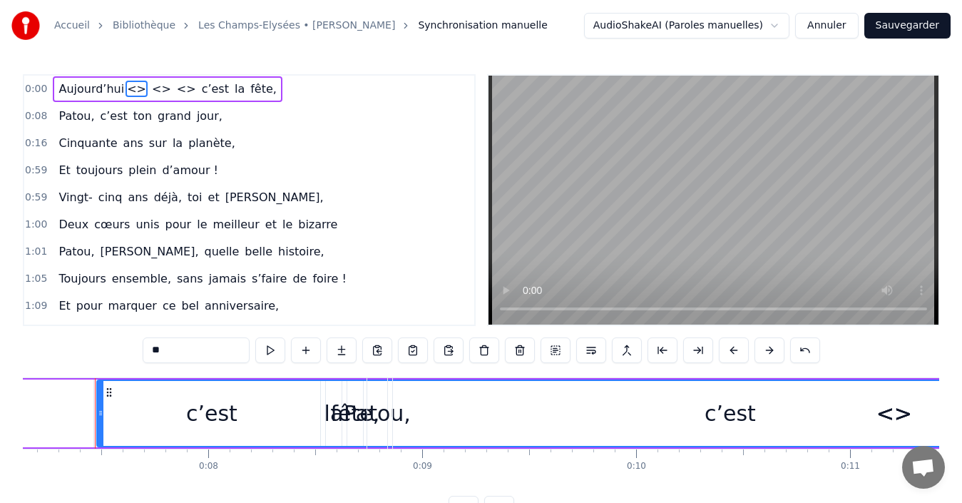
click at [126, 88] on span "<>" at bounding box center [137, 89] width 22 height 16
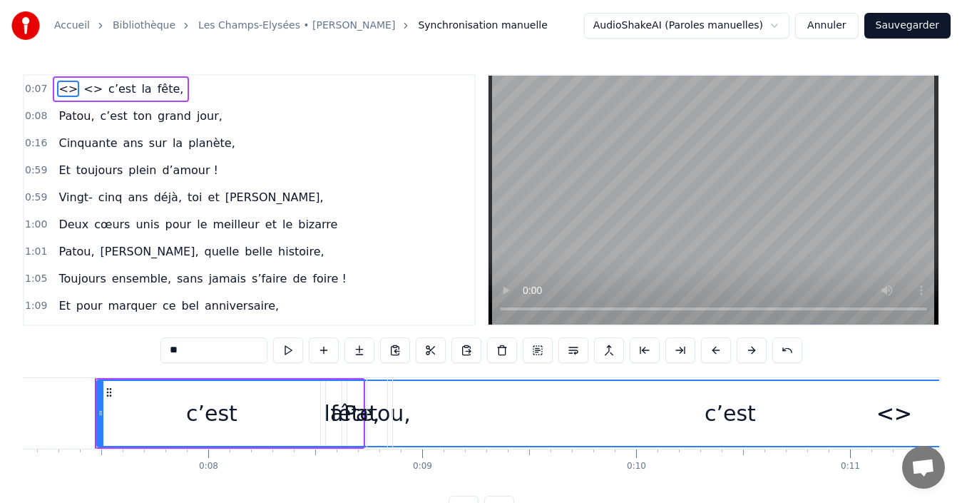
click at [57, 88] on span "<>" at bounding box center [68, 89] width 22 height 16
click at [63, 88] on span "<>" at bounding box center [68, 89] width 22 height 16
type input "*****"
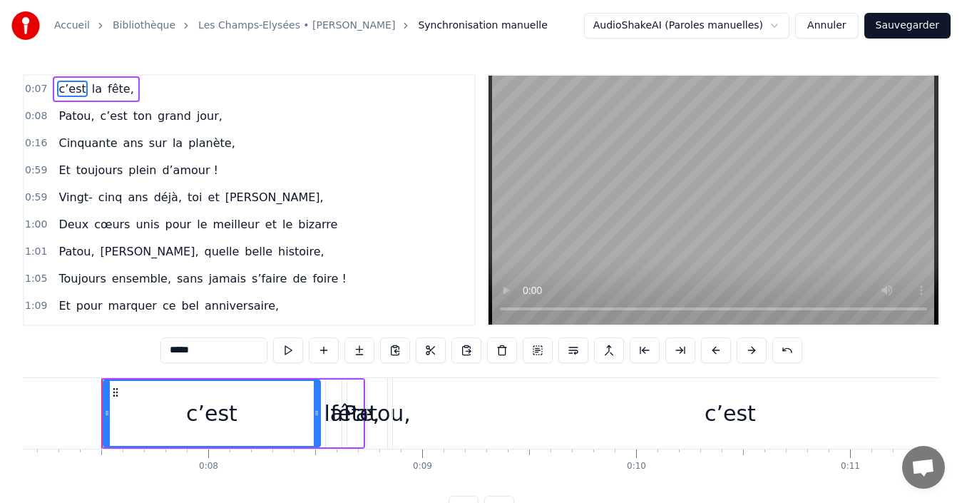
click at [57, 88] on span "c’est" at bounding box center [72, 89] width 30 height 16
click at [322, 349] on button at bounding box center [324, 350] width 30 height 26
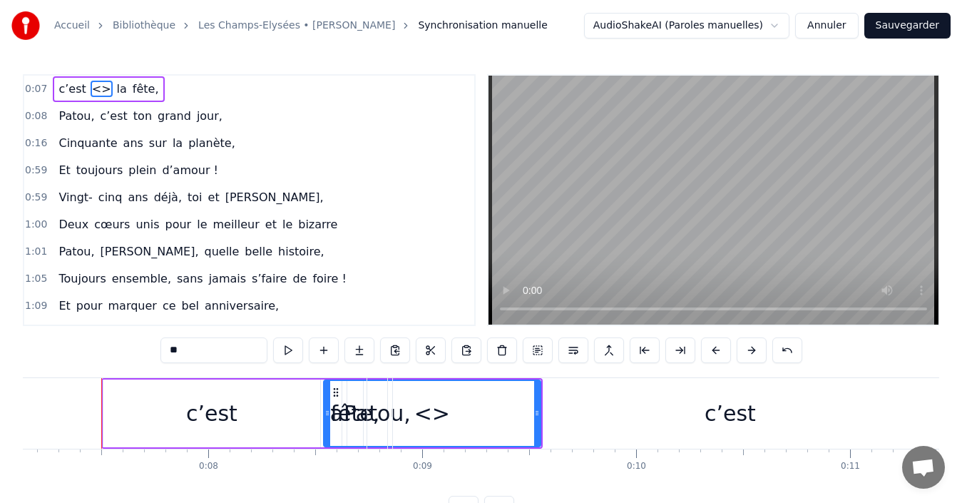
click at [57, 88] on span "c’est" at bounding box center [72, 89] width 30 height 16
type input "*****"
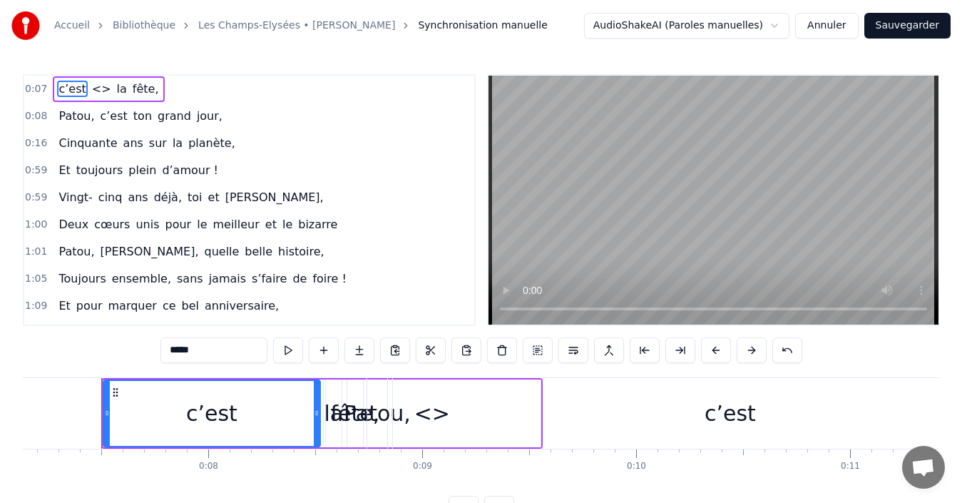
click at [57, 88] on span "c’est" at bounding box center [72, 89] width 30 height 16
click at [843, 29] on button "Annuler" at bounding box center [826, 26] width 63 height 26
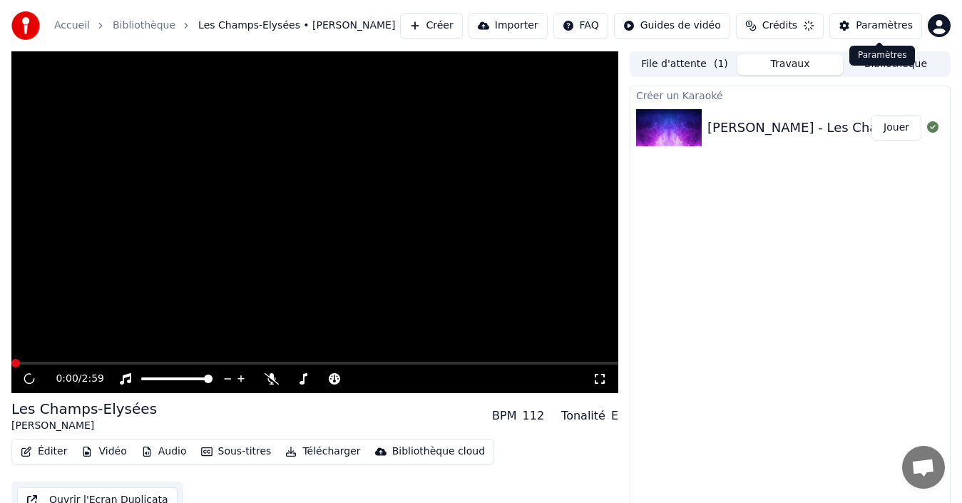
scroll to position [10, 0]
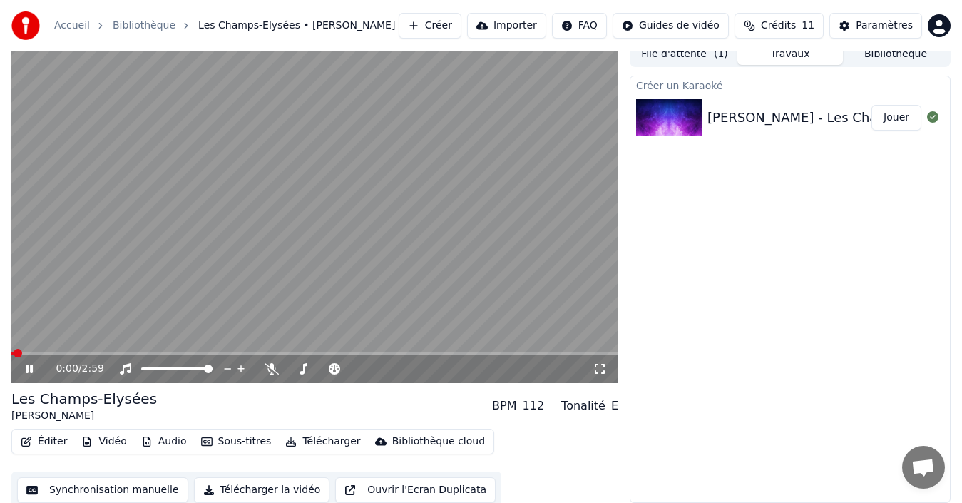
click at [30, 370] on icon at bounding box center [39, 368] width 33 height 11
click at [27, 369] on icon at bounding box center [29, 369] width 9 height 10
click at [27, 369] on icon at bounding box center [29, 368] width 7 height 9
click at [98, 488] on button "Synchronisation manuelle" at bounding box center [102, 490] width 171 height 26
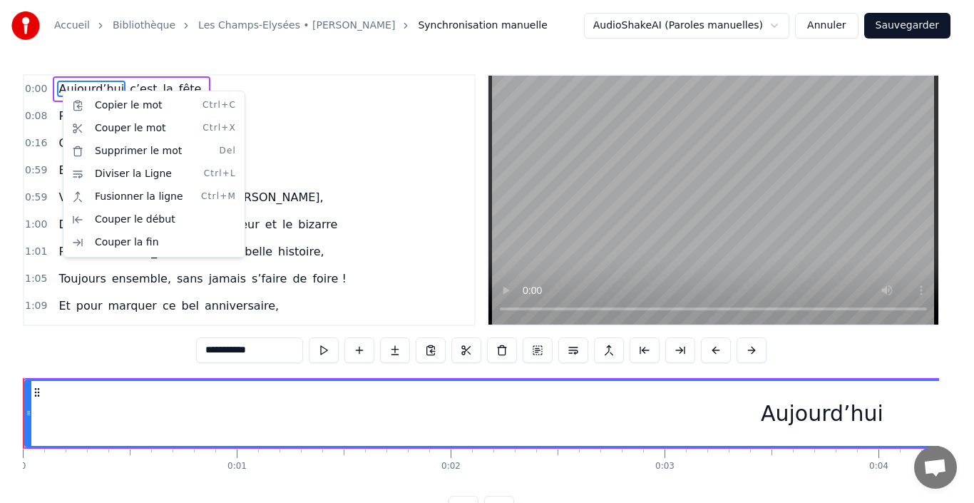
click at [61, 91] on html "Accueil Bibliothèque Les Champs-Elysées • Joe Dassin Synchronisation manuelle …" at bounding box center [487, 272] width 974 height 544
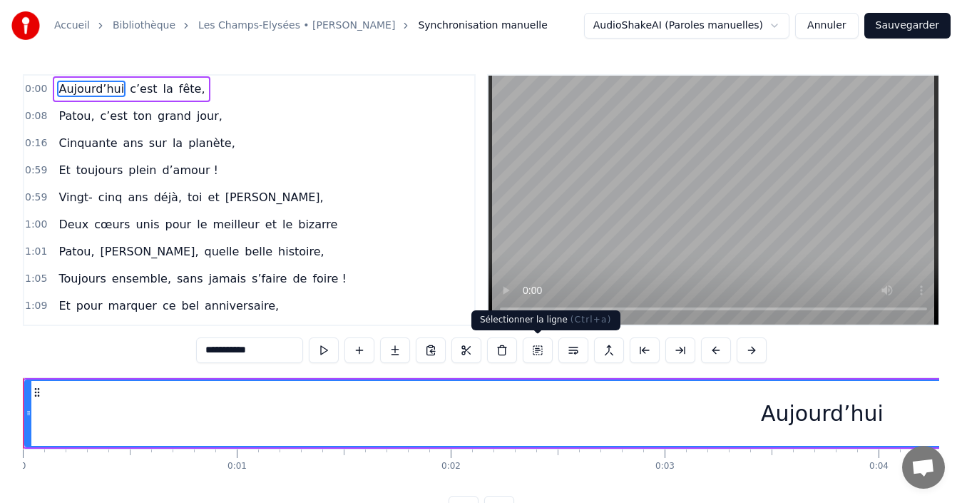
click at [538, 348] on button at bounding box center [538, 350] width 30 height 26
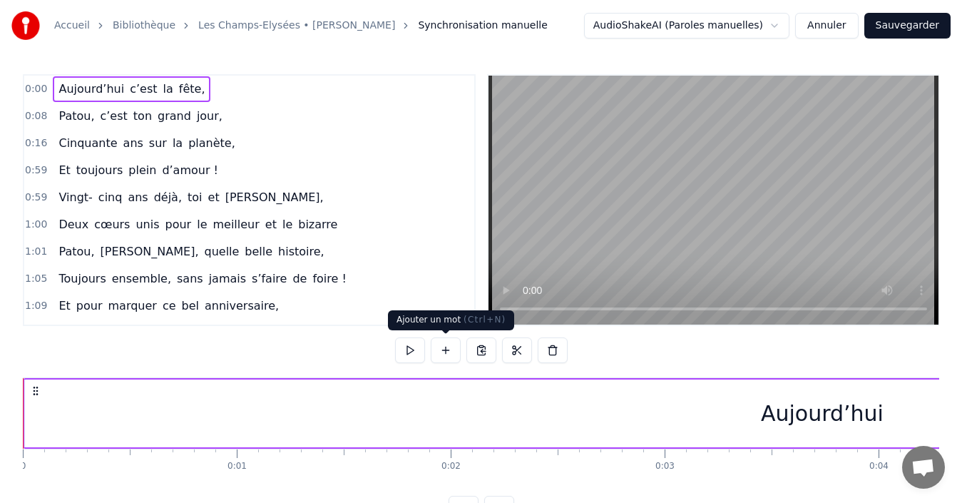
click at [446, 347] on button at bounding box center [446, 350] width 30 height 26
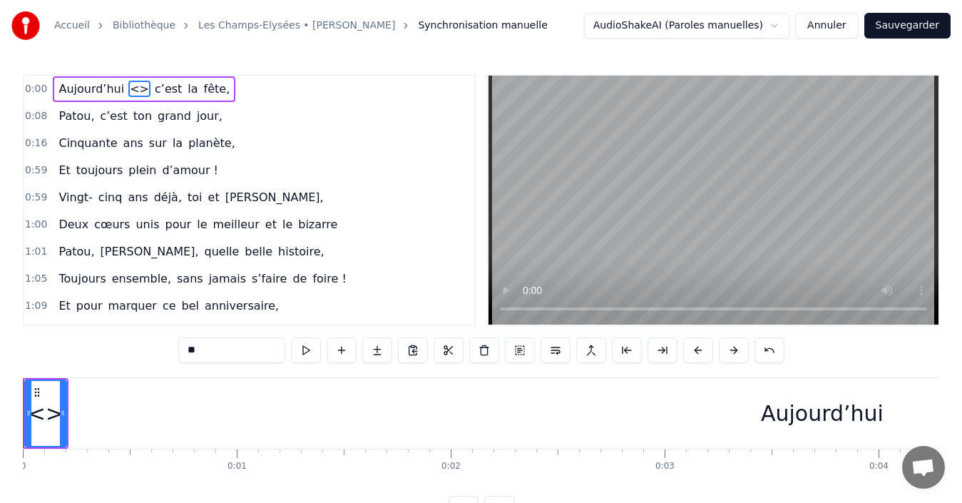
click at [46, 413] on div "<>" at bounding box center [46, 413] width 36 height 32
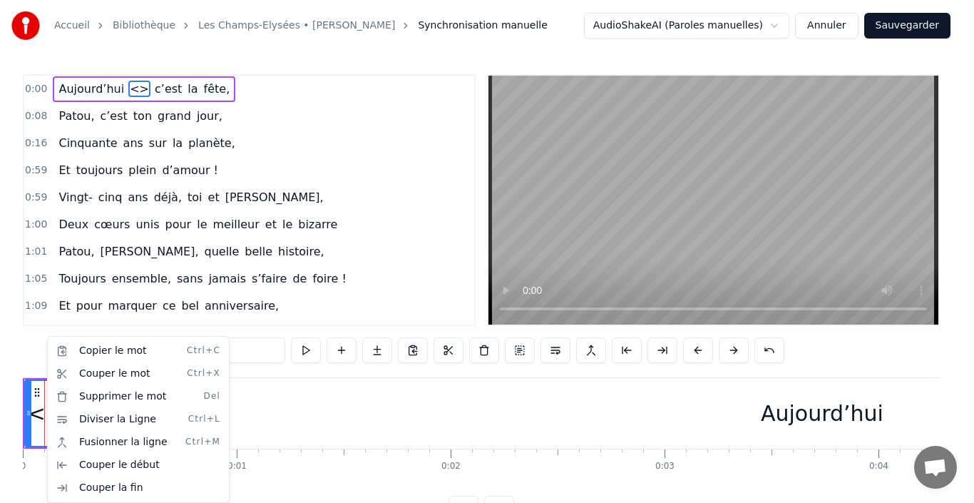
click at [46, 414] on html "Accueil Bibliothèque Les Champs-Elysées • Joe Dassin Synchronisation manuelle …" at bounding box center [487, 272] width 974 height 544
click at [46, 414] on div "<>" at bounding box center [46, 413] width 36 height 32
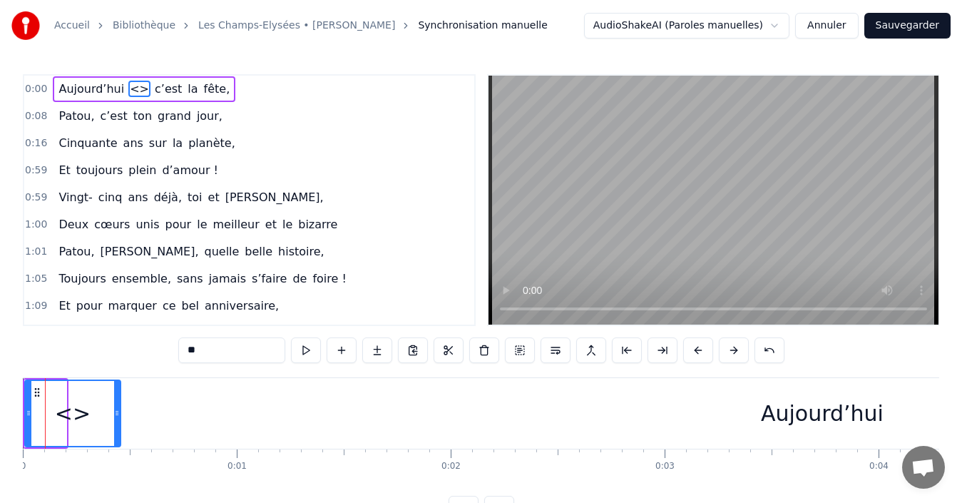
drag, startPoint x: 62, startPoint y: 412, endPoint x: 116, endPoint y: 421, distance: 55.0
click at [116, 421] on div at bounding box center [117, 413] width 6 height 65
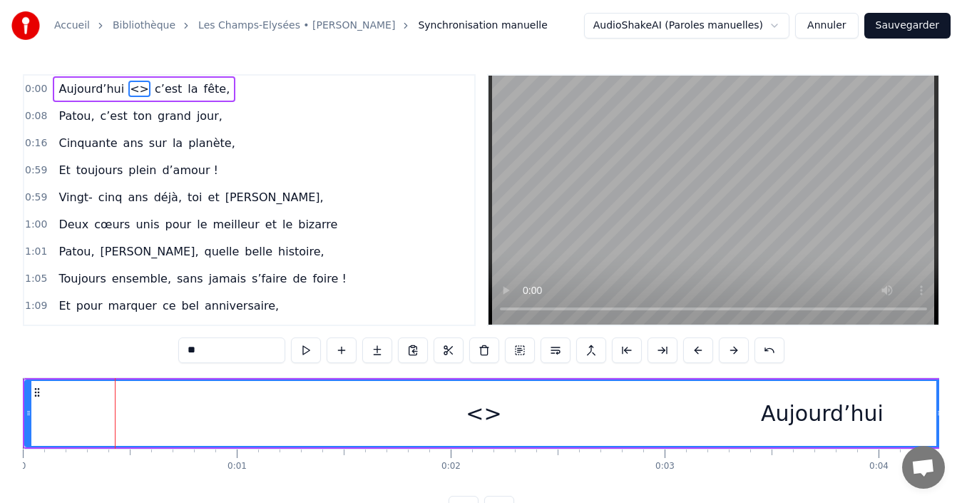
drag, startPoint x: 116, startPoint y: 413, endPoint x: 932, endPoint y: 441, distance: 816.3
click at [937, 444] on div at bounding box center [939, 413] width 6 height 65
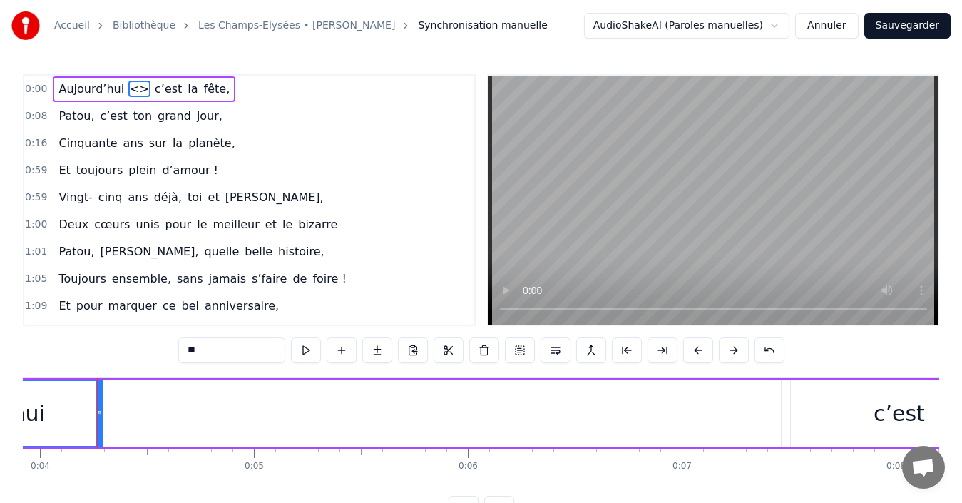
scroll to position [0, 841]
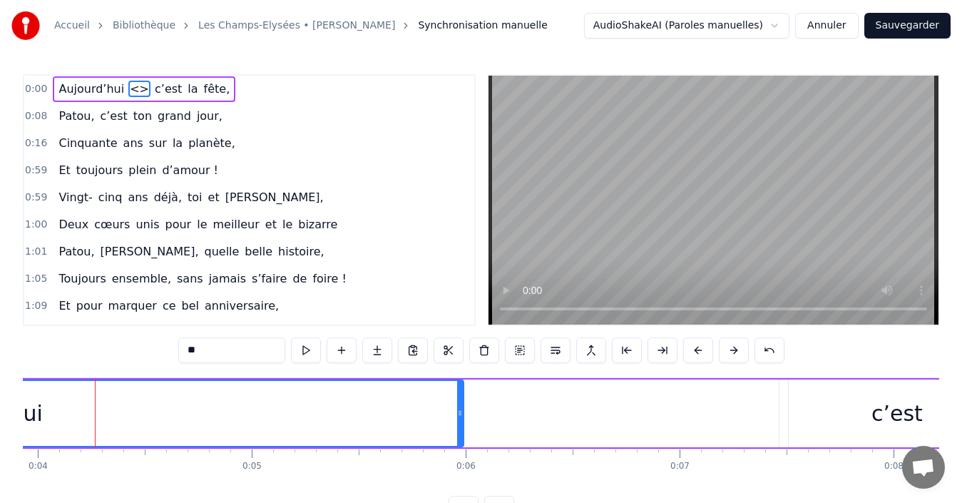
drag, startPoint x: 96, startPoint y: 411, endPoint x: 459, endPoint y: 432, distance: 363.6
click at [459, 432] on div at bounding box center [460, 413] width 6 height 65
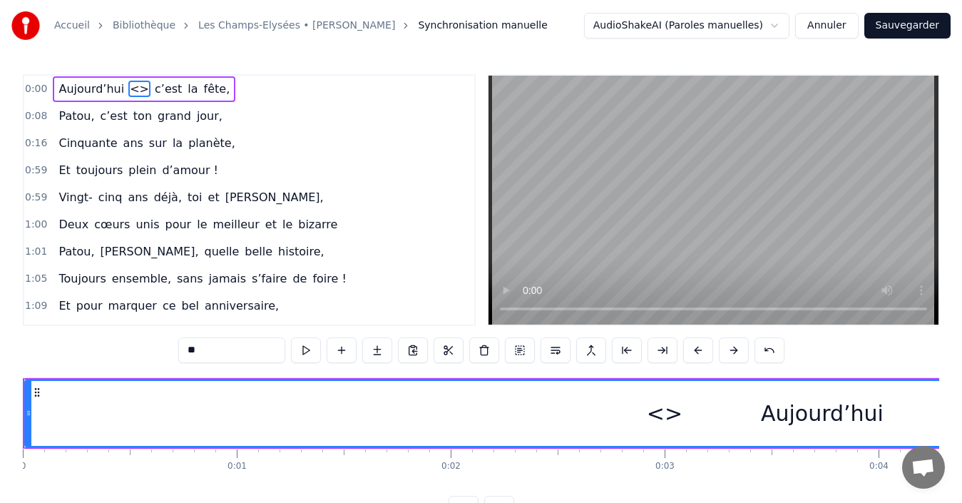
click at [660, 414] on div "<>" at bounding box center [665, 413] width 36 height 32
click at [849, 24] on button "Annuler" at bounding box center [826, 26] width 63 height 26
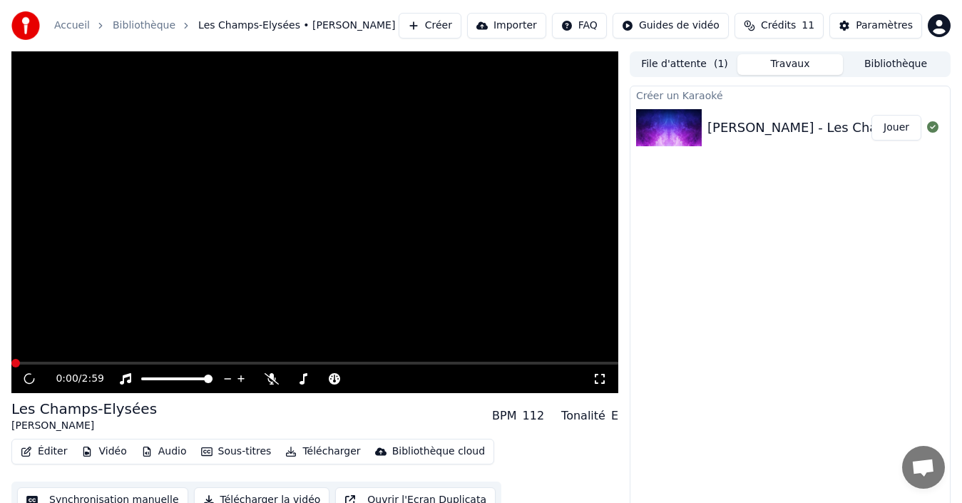
scroll to position [10, 0]
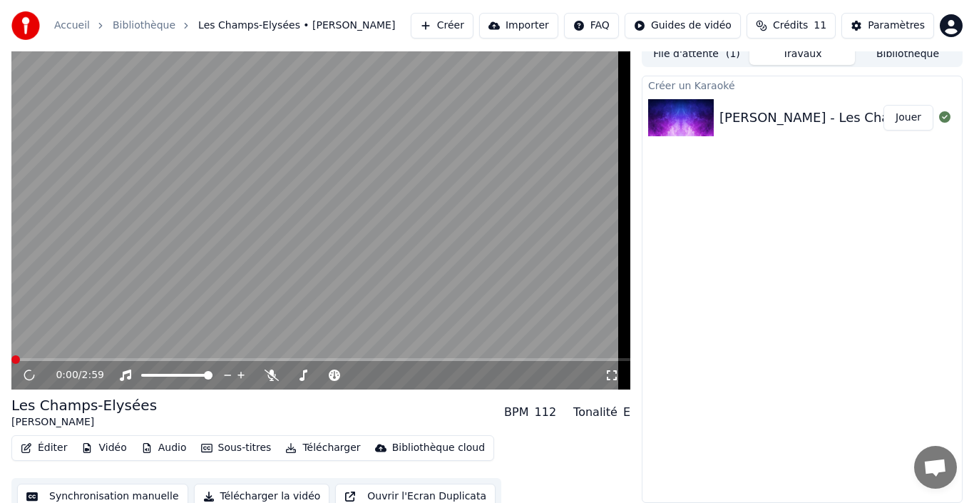
click at [945, 24] on html "Accueil Bibliothèque Les Champs-Elysées • Joe Dassin Créer Importer FAQ Guides…" at bounding box center [487, 241] width 974 height 503
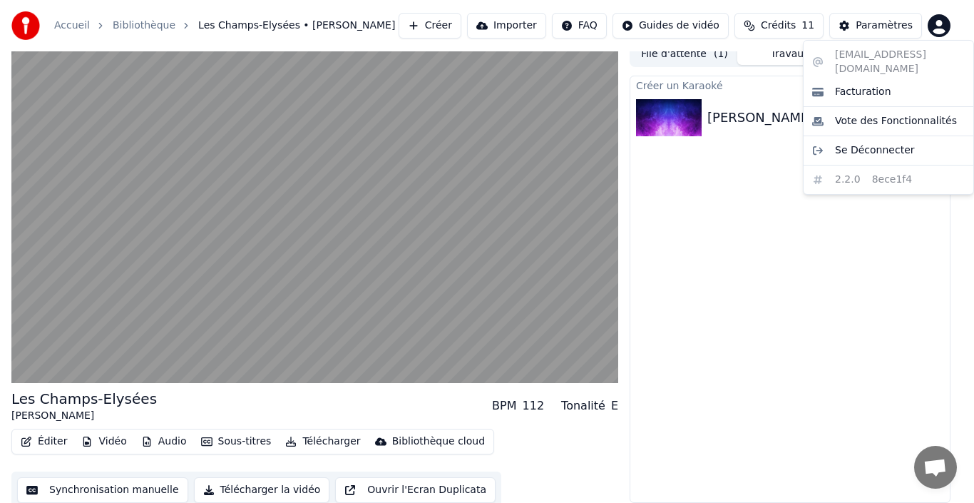
click at [814, 318] on html "Accueil Bibliothèque Les Champs-Elysées • Joe Dassin Créer Importer FAQ Guides…" at bounding box center [487, 241] width 974 height 503
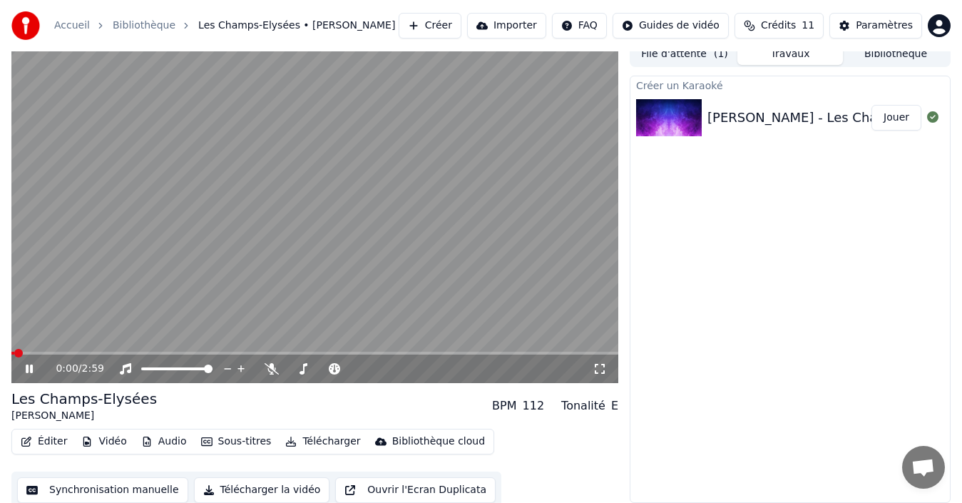
click at [31, 367] on icon at bounding box center [39, 368] width 33 height 11
click at [34, 367] on icon at bounding box center [39, 368] width 33 height 11
click at [598, 372] on icon at bounding box center [600, 368] width 14 height 11
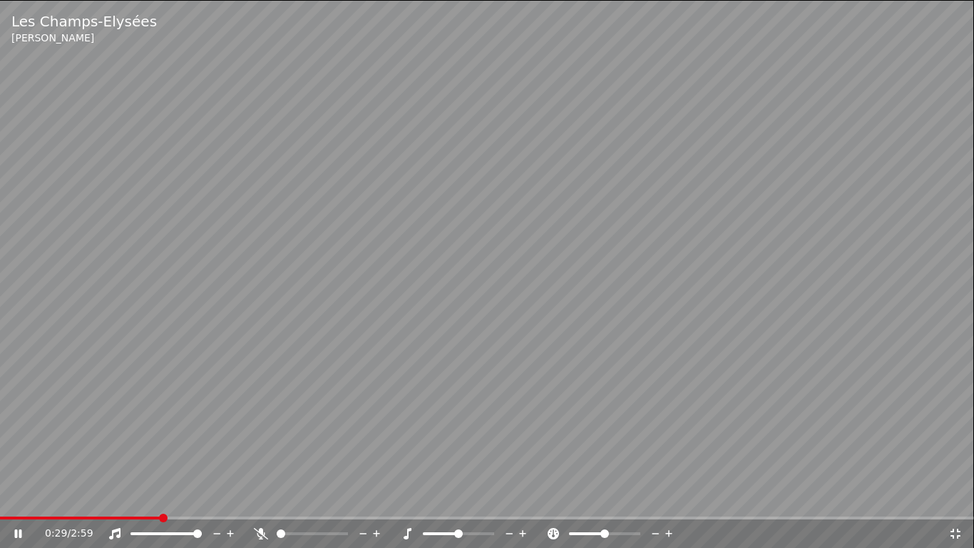
click at [15, 502] on icon at bounding box center [18, 533] width 7 height 9
click at [958, 502] on icon at bounding box center [955, 533] width 14 height 11
